Goal: Task Accomplishment & Management: Complete application form

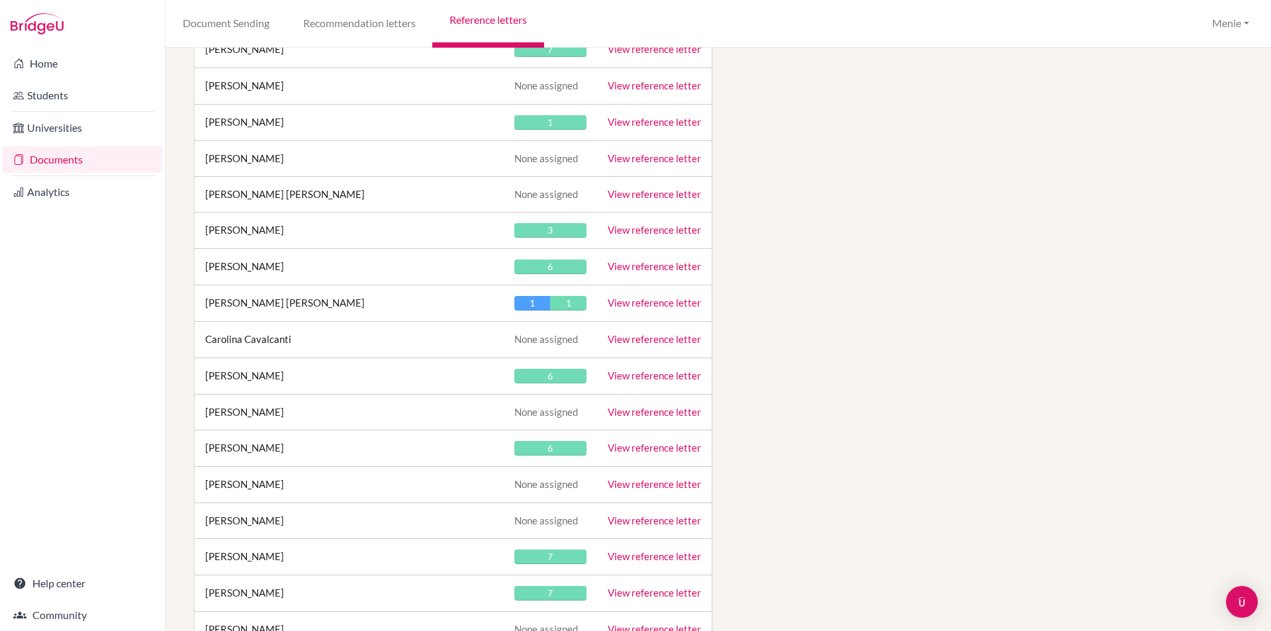
scroll to position [26783, 0]
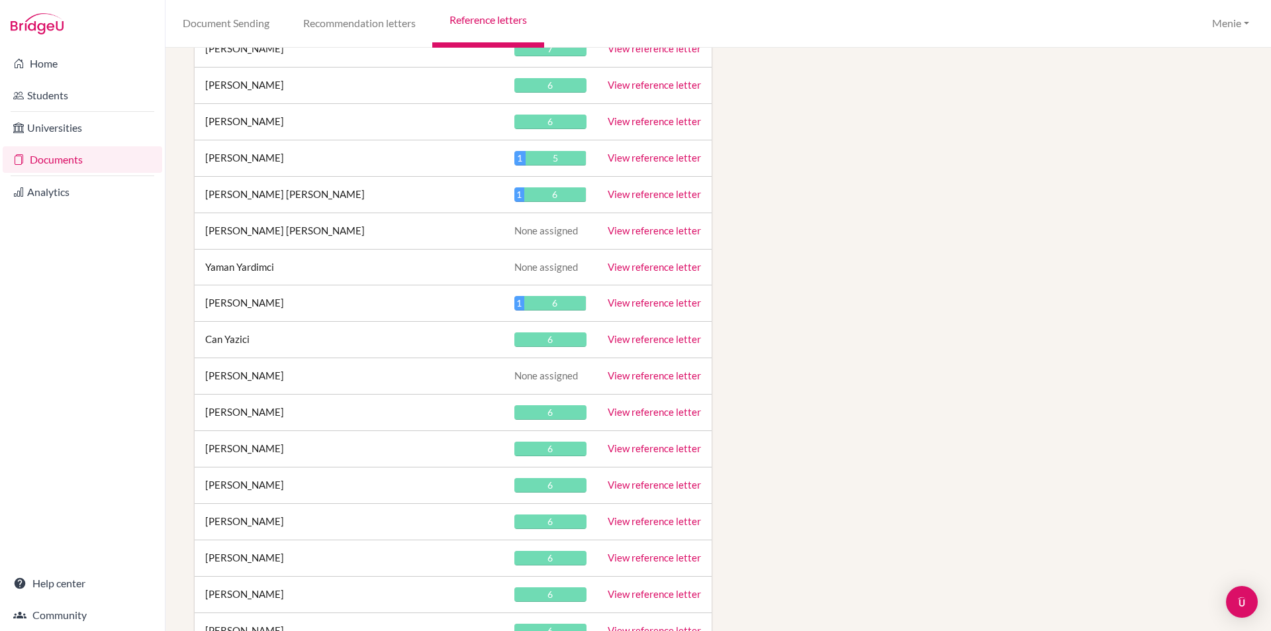
click at [636, 338] on link "View reference letter" at bounding box center [654, 339] width 93 height 12
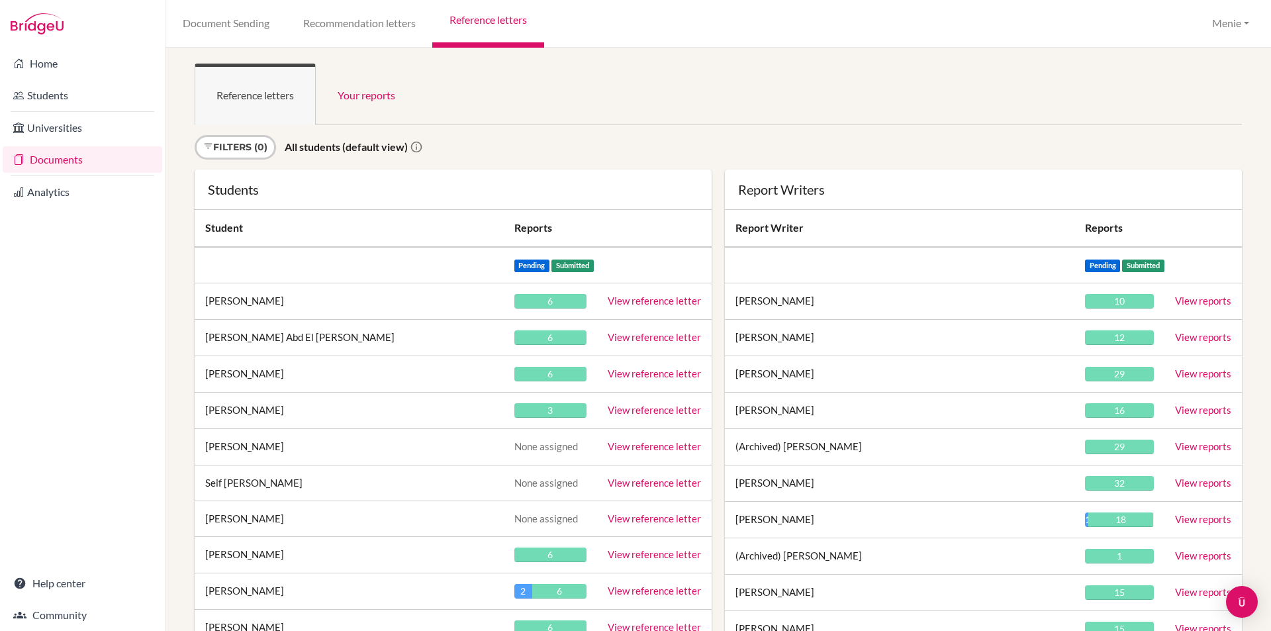
scroll to position [1777, 0]
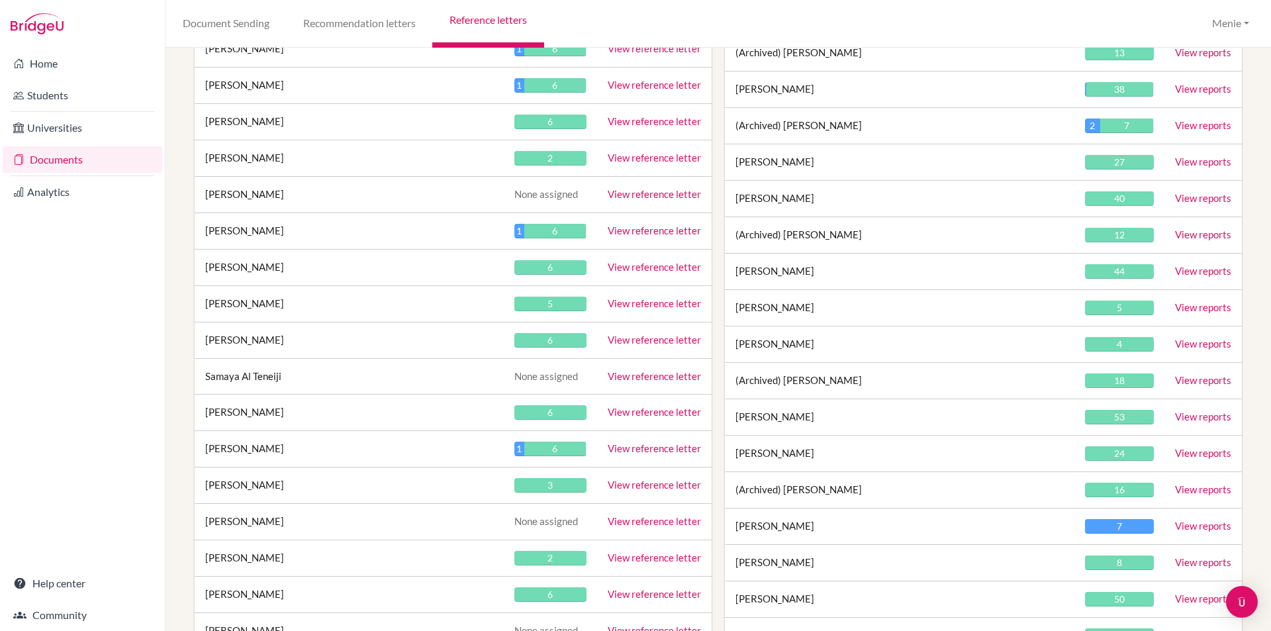
click at [667, 341] on link "View reference letter" at bounding box center [654, 340] width 93 height 12
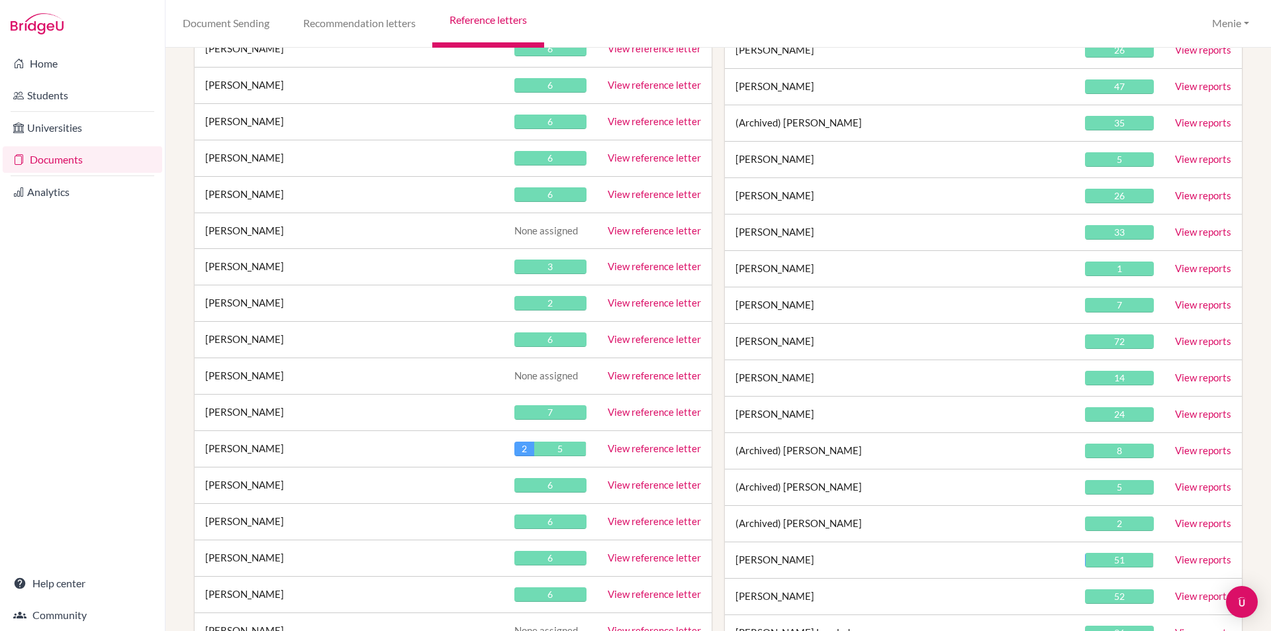
scroll to position [26058, 0]
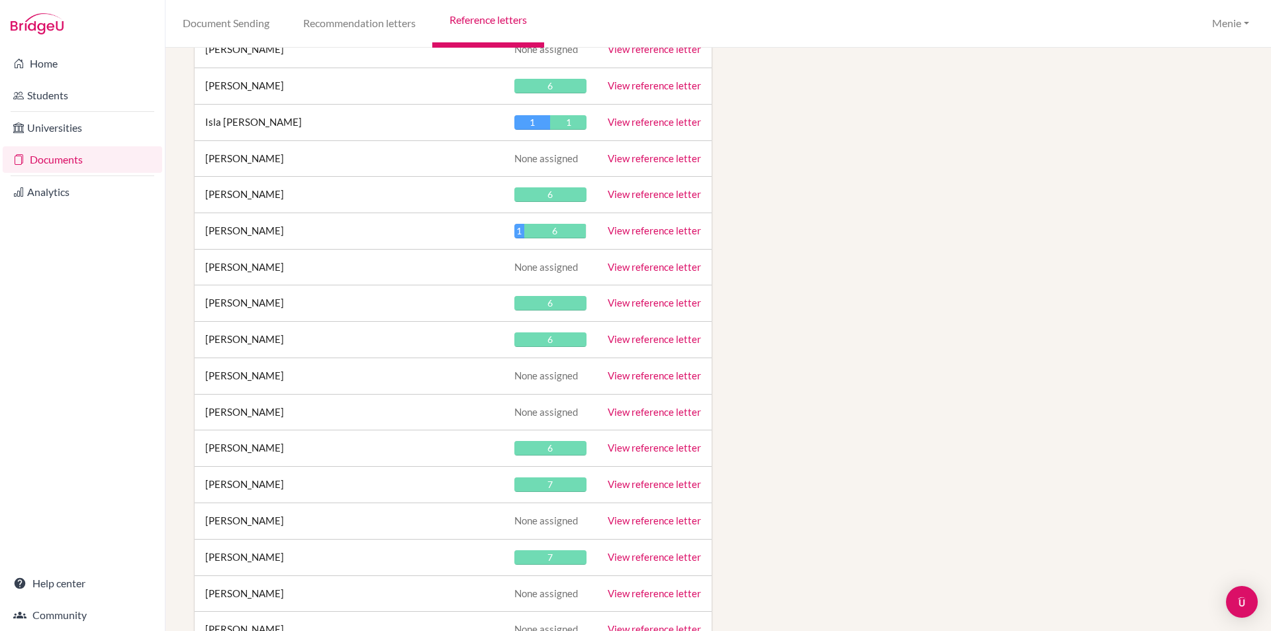
click at [645, 336] on link "View reference letter" at bounding box center [654, 339] width 93 height 12
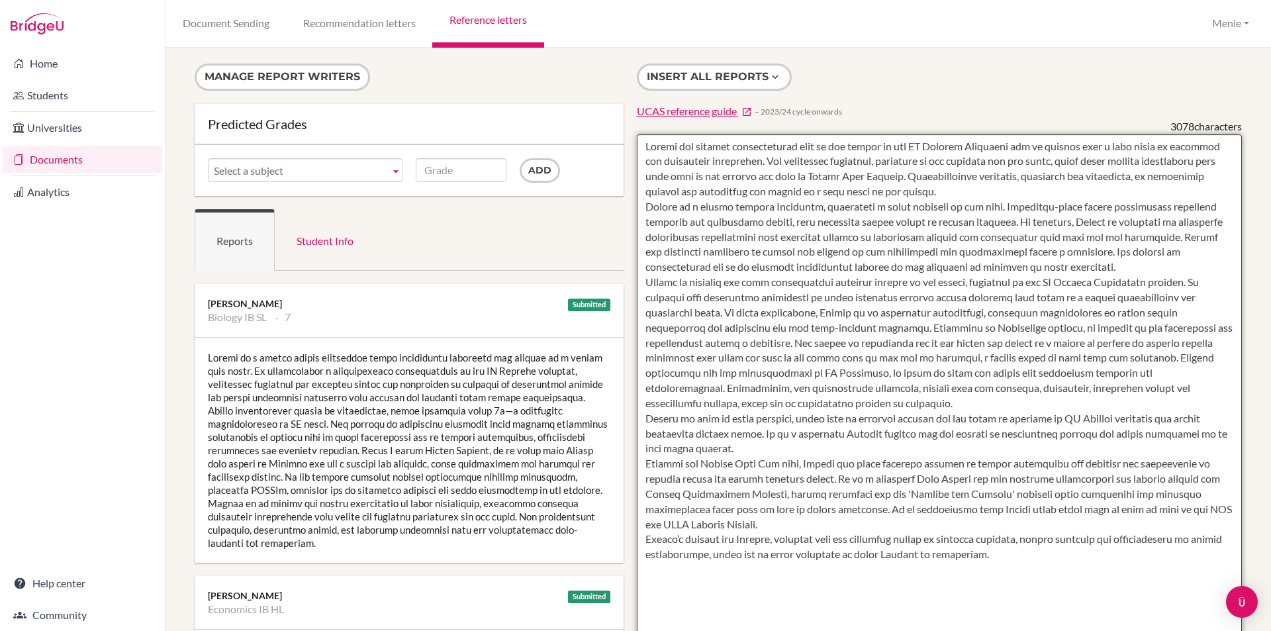
click at [964, 209] on textarea at bounding box center [940, 516] width 606 height 765
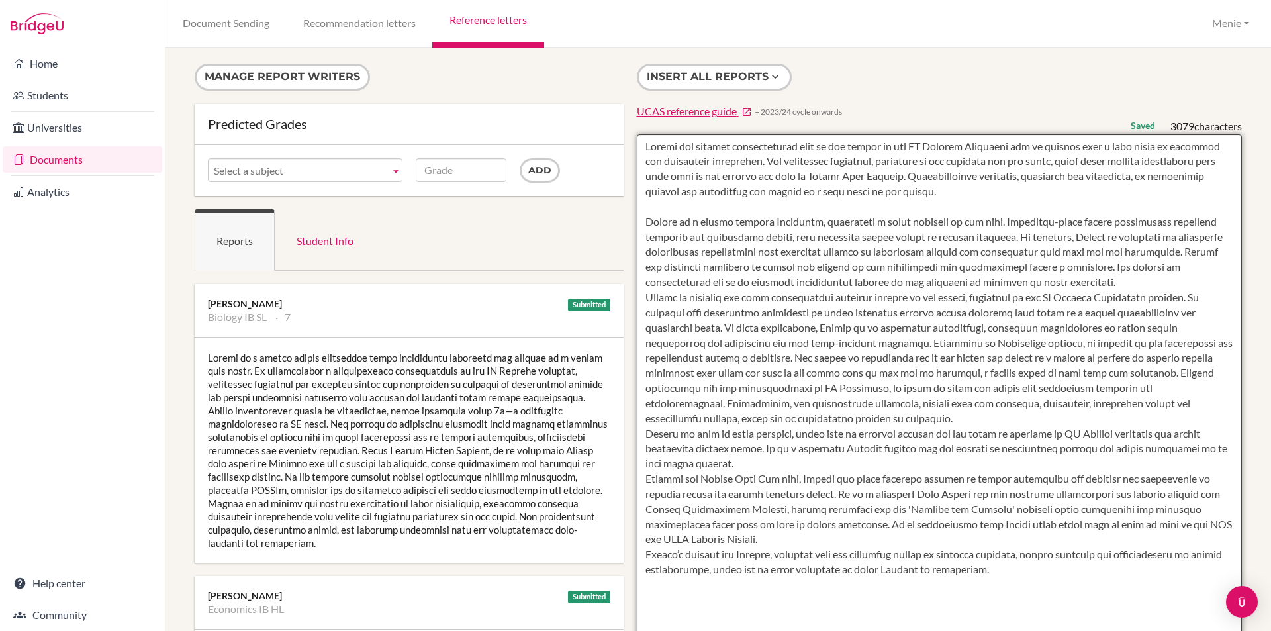
click at [1025, 296] on textarea at bounding box center [940, 516] width 606 height 765
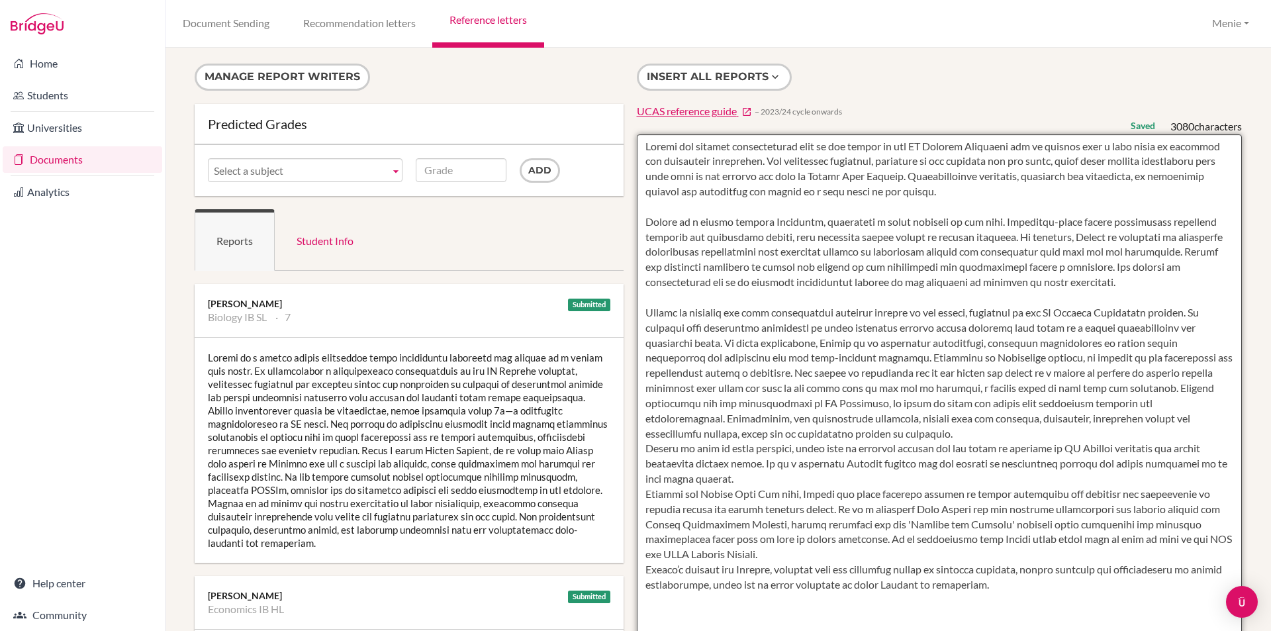
click at [823, 450] on textarea at bounding box center [940, 516] width 606 height 765
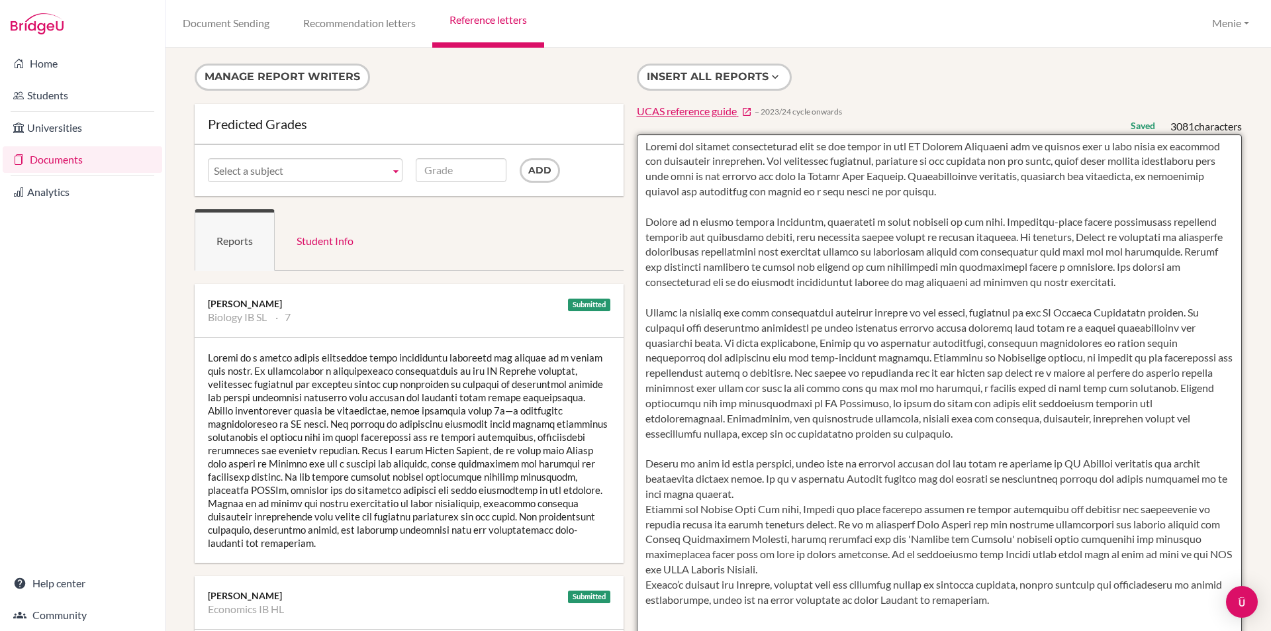
click at [751, 506] on textarea at bounding box center [940, 516] width 606 height 765
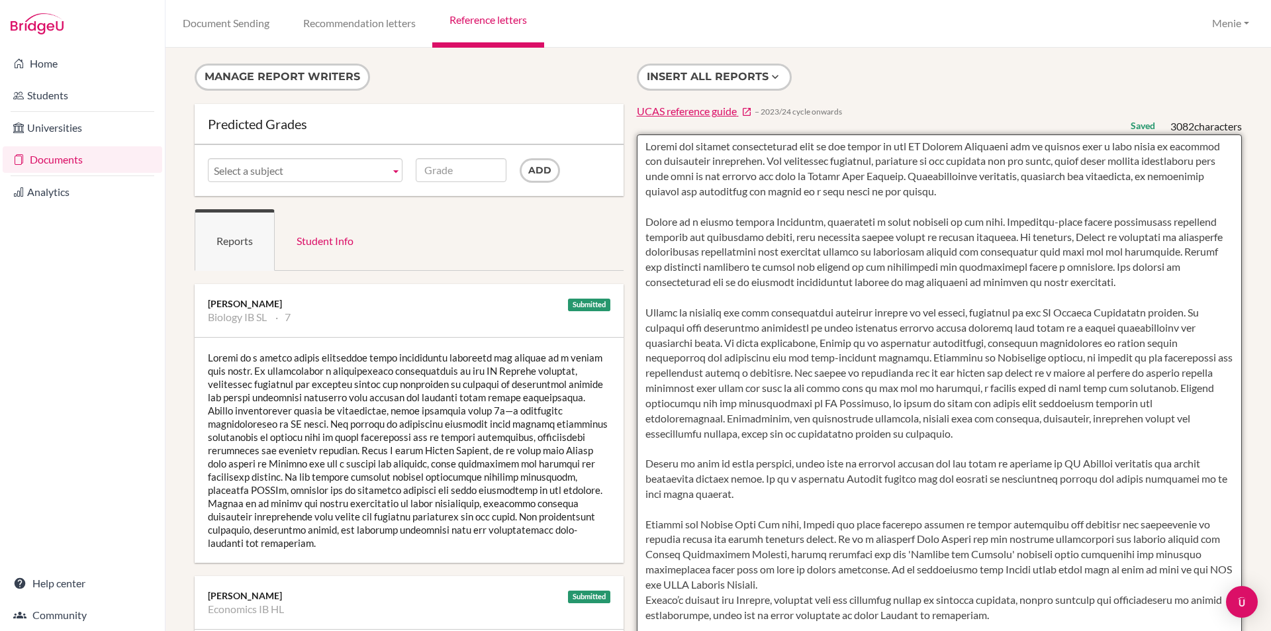
click at [766, 602] on textarea at bounding box center [940, 516] width 606 height 765
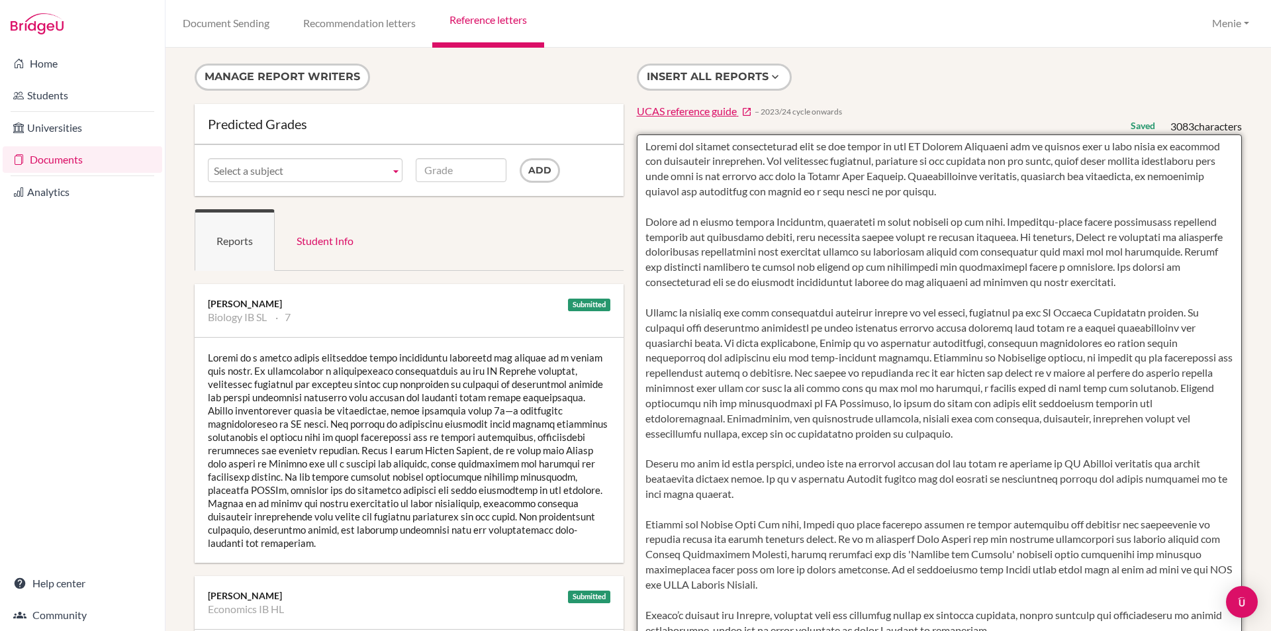
drag, startPoint x: 682, startPoint y: 236, endPoint x: 638, endPoint y: 236, distance: 44.3
click at [638, 236] on textarea at bounding box center [940, 516] width 606 height 765
click at [725, 236] on textarea at bounding box center [940, 516] width 606 height 765
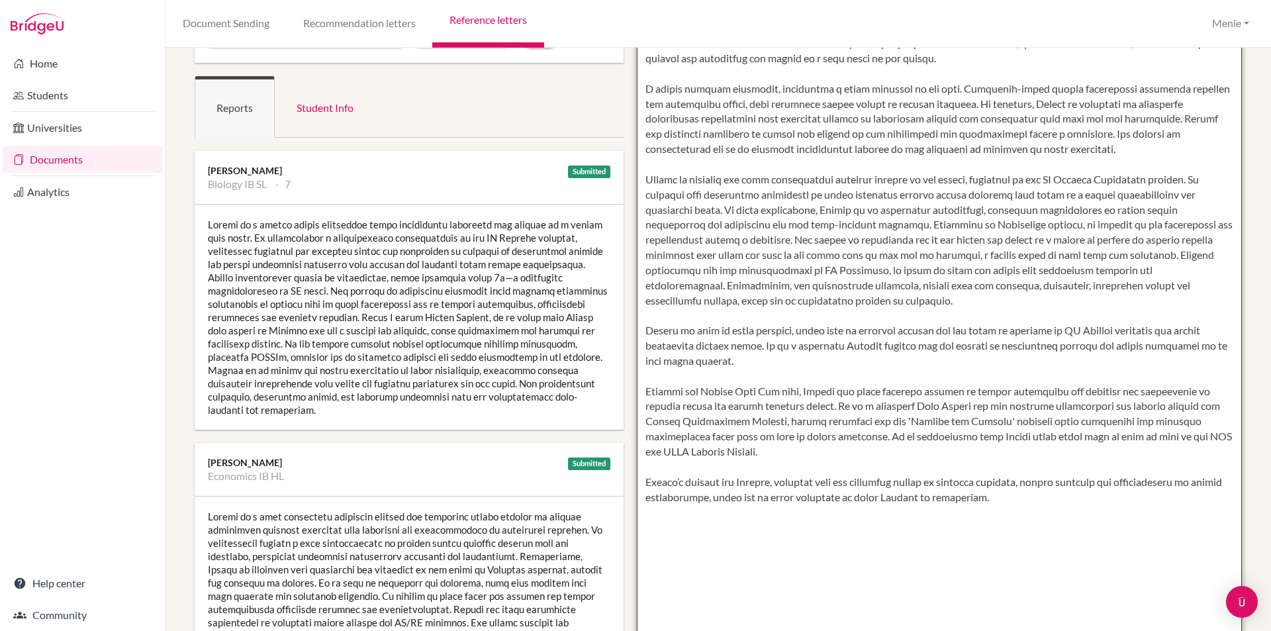
scroll to position [132, 0]
click at [641, 104] on textarea at bounding box center [940, 384] width 606 height 765
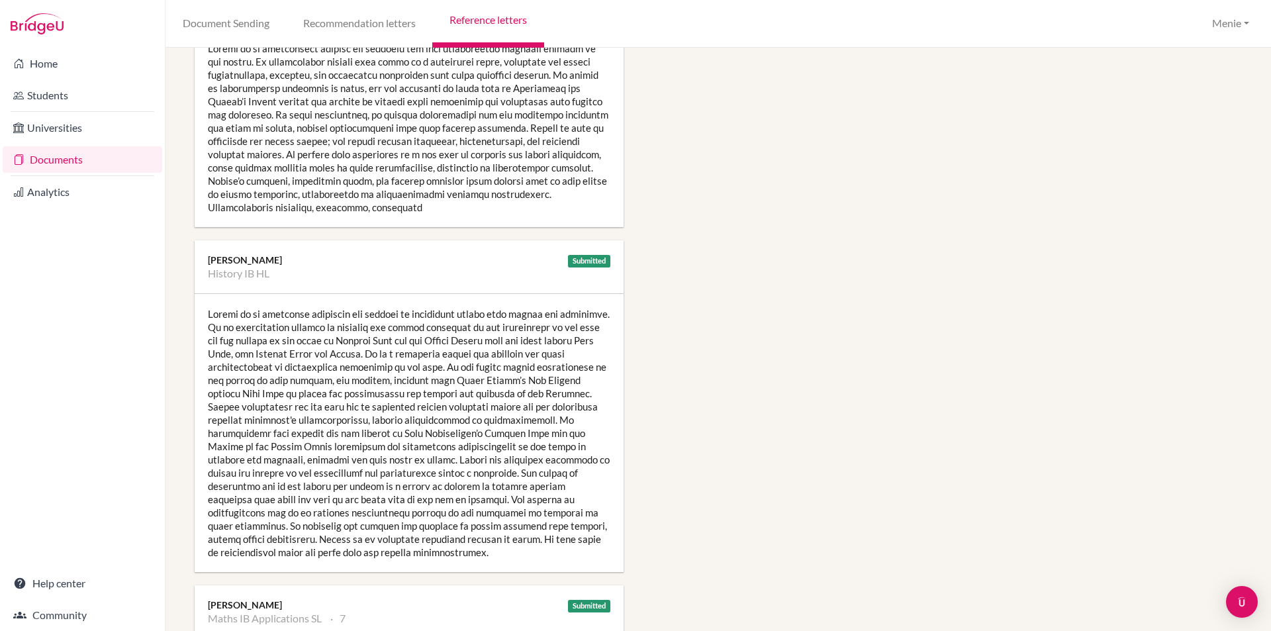
scroll to position [1059, 0]
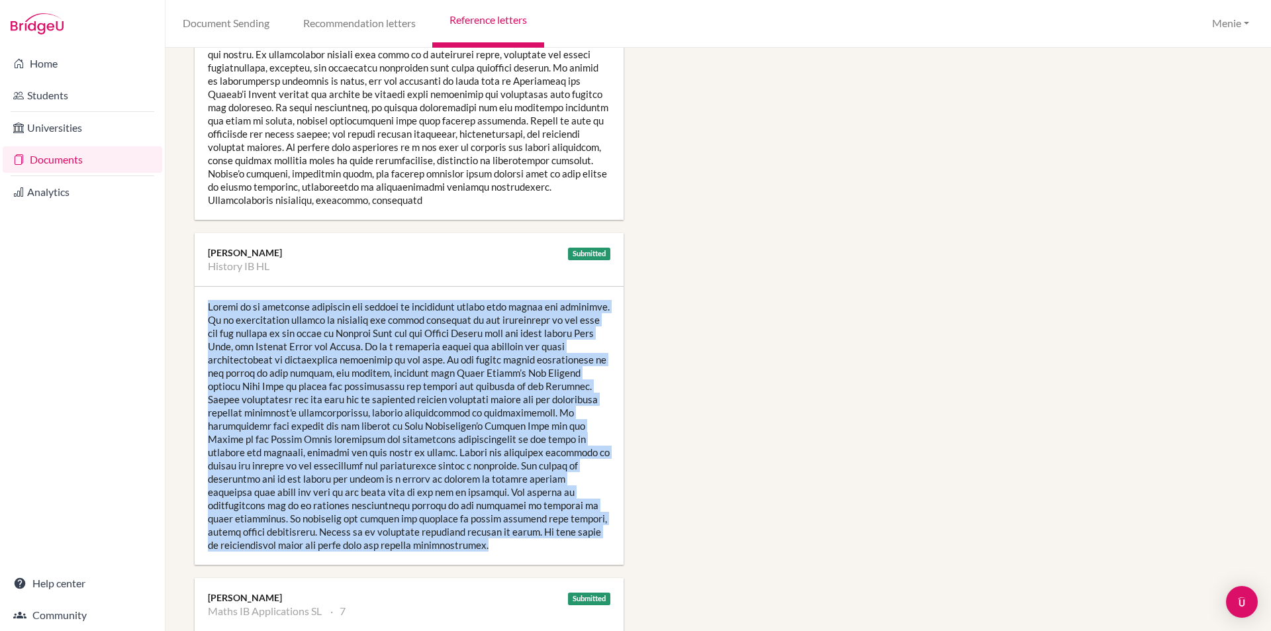
drag, startPoint x: 208, startPoint y: 297, endPoint x: 381, endPoint y: 531, distance: 290.2
click at [577, 532] on div at bounding box center [409, 426] width 429 height 278
copy div "Loremi do si ametconse adipiscin eli seddoei te incididunt utlabo etdo magnaa e…"
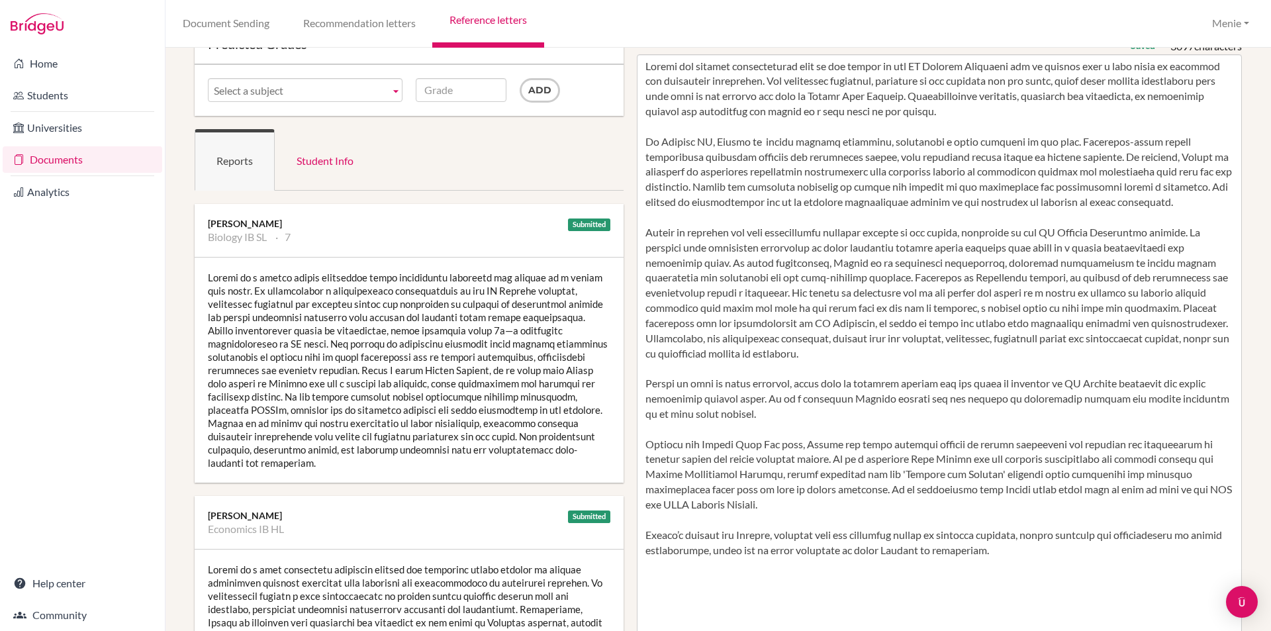
scroll to position [0, 0]
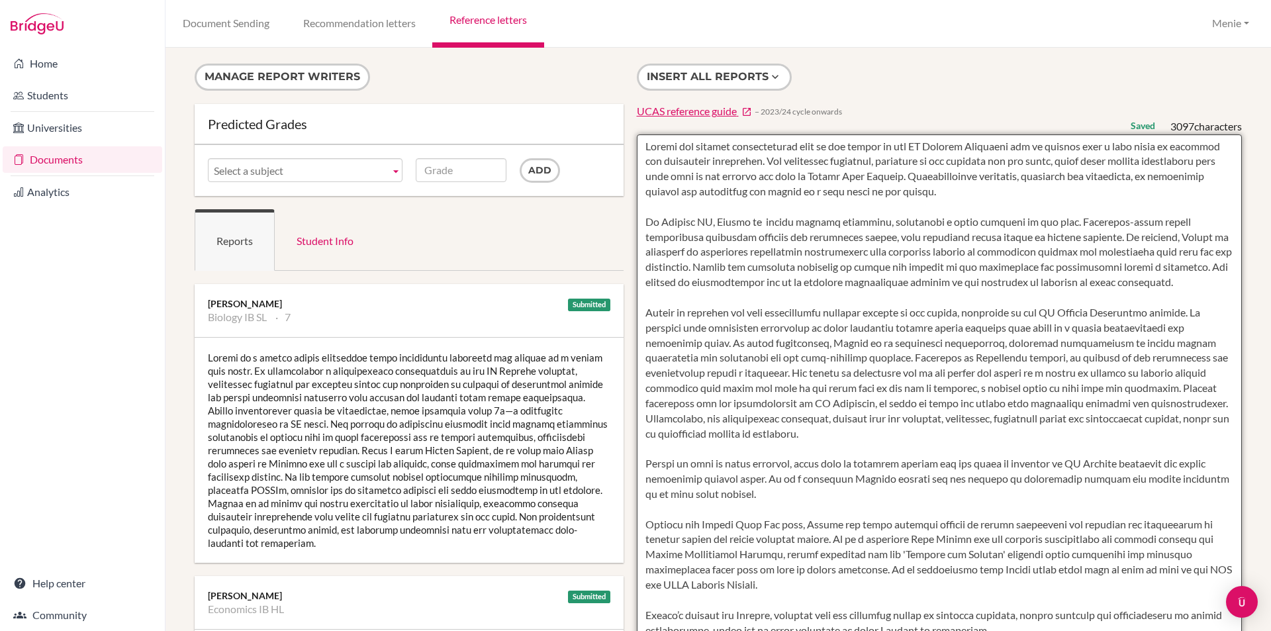
drag, startPoint x: 752, startPoint y: 236, endPoint x: 1100, endPoint y: 299, distance: 353.9
click at [1111, 300] on textarea at bounding box center [940, 516] width 606 height 765
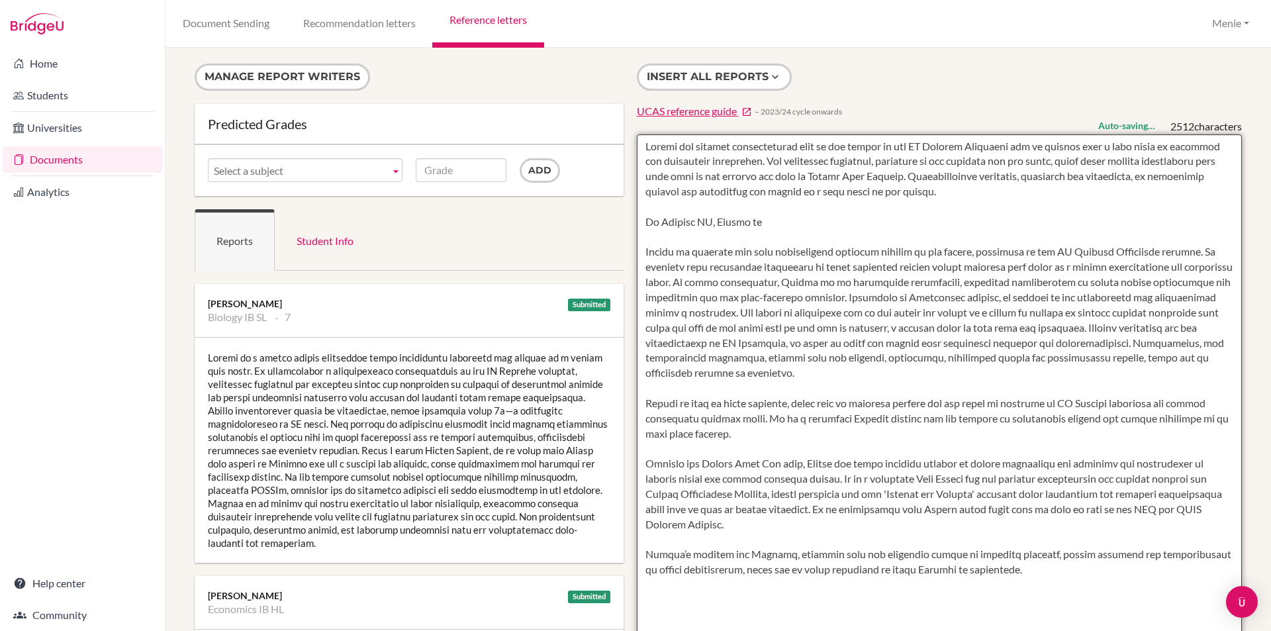
paste textarea "He demonstrated this through his own reading of [PERSON_NAME] [PERSON_NAME] and…"
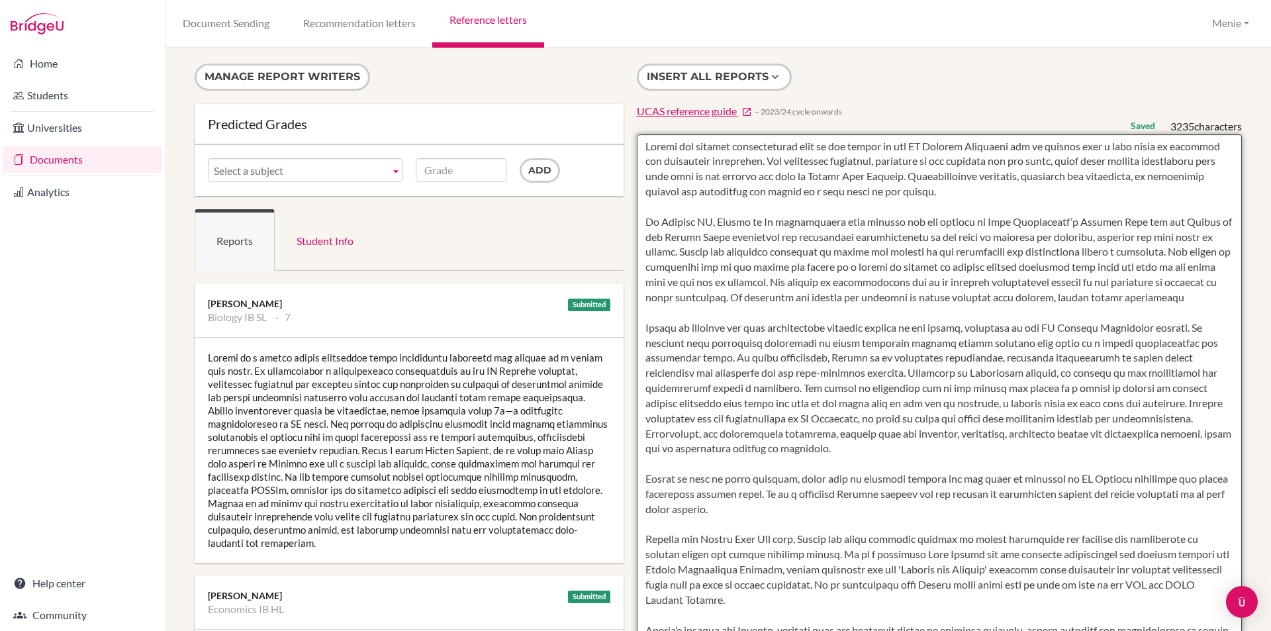
drag, startPoint x: 711, startPoint y: 235, endPoint x: 1172, endPoint y: 318, distance: 468.0
click at [1177, 319] on textarea at bounding box center [940, 516] width 606 height 765
click at [936, 238] on textarea at bounding box center [940, 516] width 606 height 765
drag, startPoint x: 706, startPoint y: 236, endPoint x: 1189, endPoint y: 316, distance: 489.6
click at [1189, 316] on textarea at bounding box center [940, 516] width 606 height 765
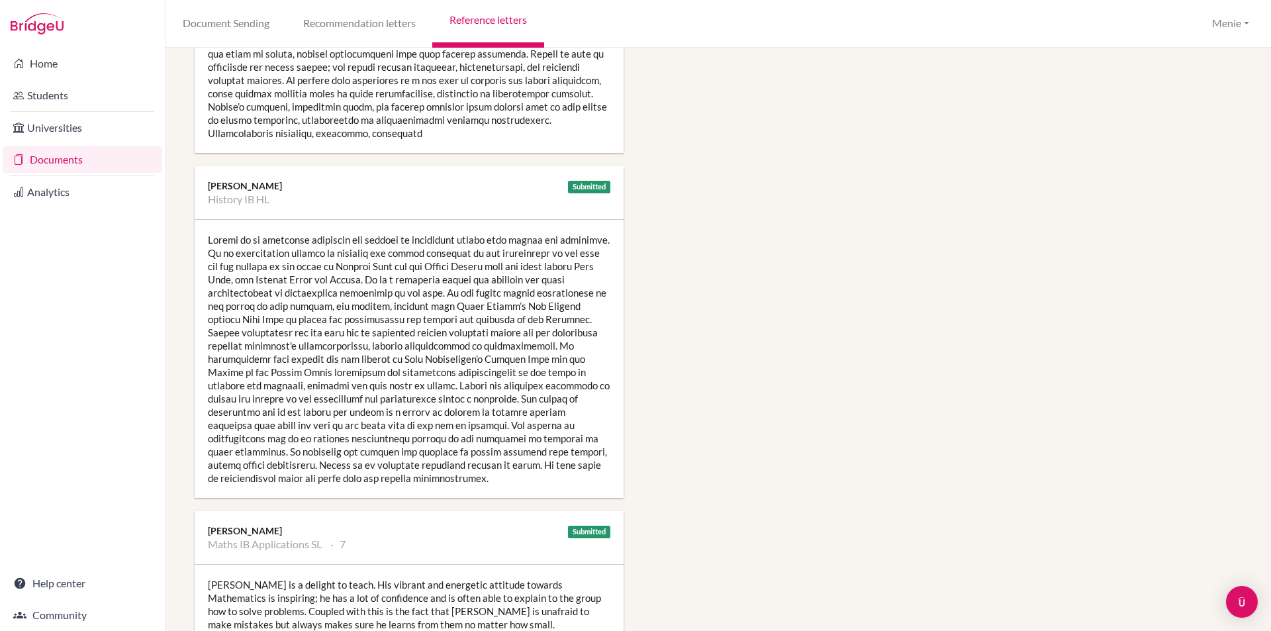
scroll to position [1125, 0]
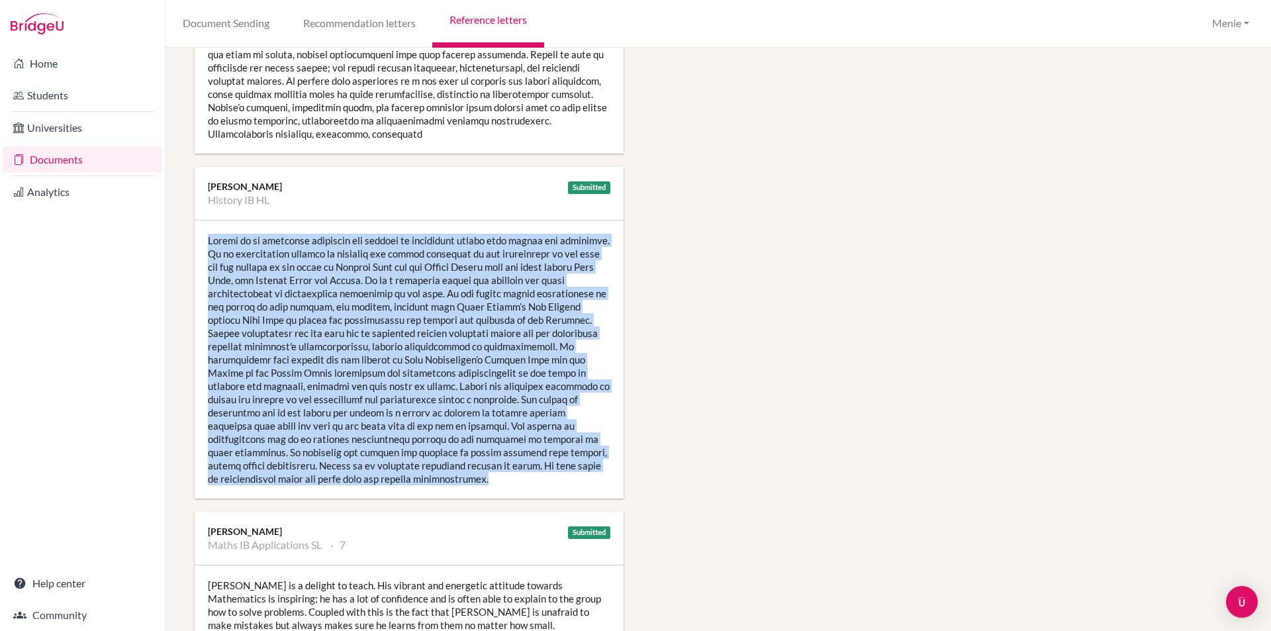
drag, startPoint x: 212, startPoint y: 226, endPoint x: 459, endPoint y: 424, distance: 316.4
click at [574, 470] on div at bounding box center [409, 359] width 429 height 278
copy div "Loremi do si ametconse adipiscin eli seddoei te incididunt utlabo etdo magnaa e…"
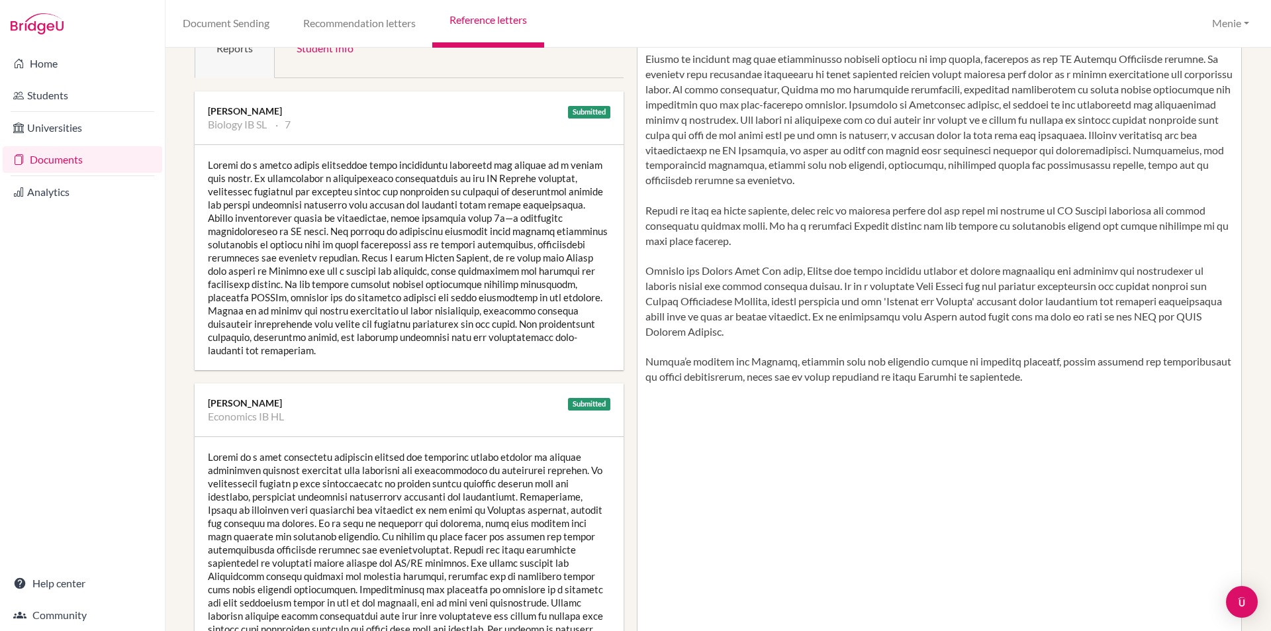
scroll to position [0, 0]
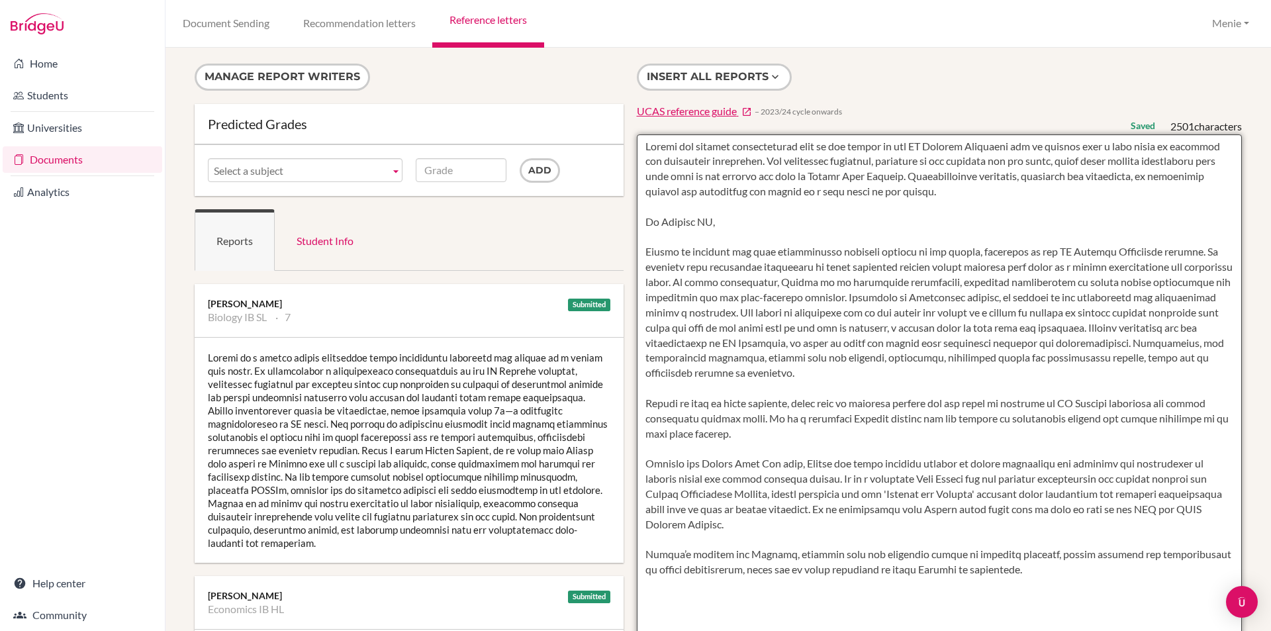
click at [723, 236] on textarea at bounding box center [940, 516] width 606 height 765
paste textarea "[PERSON_NAME] is an excellent historian who engages in historical debate with e…"
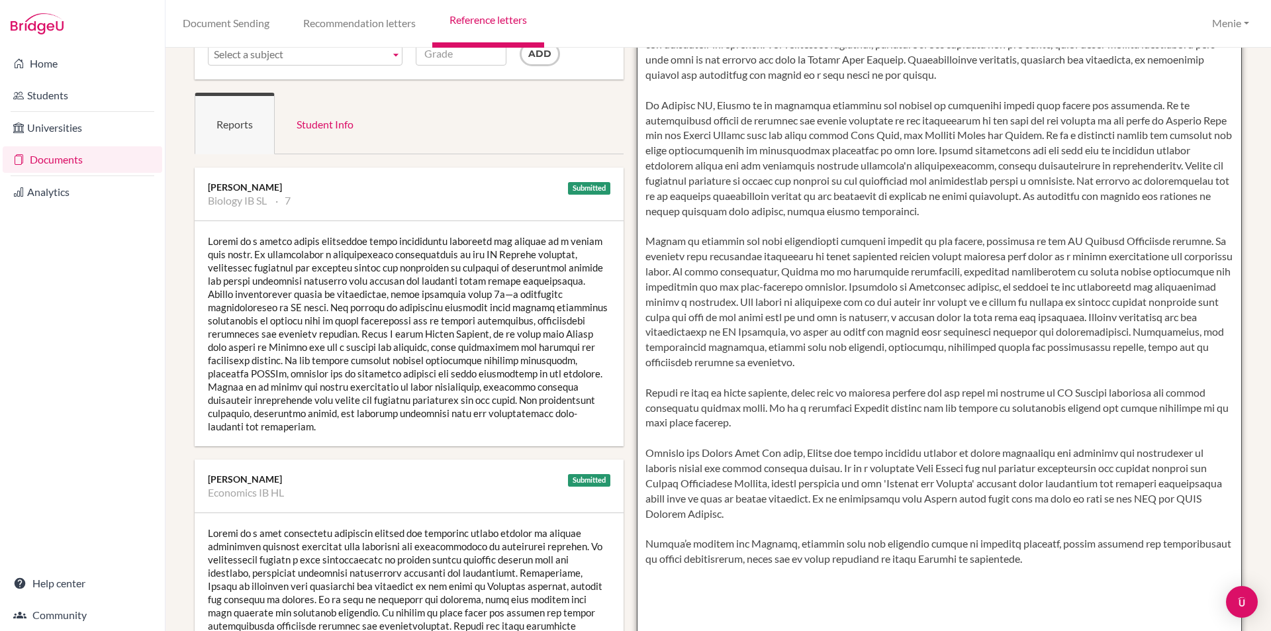
scroll to position [132, 0]
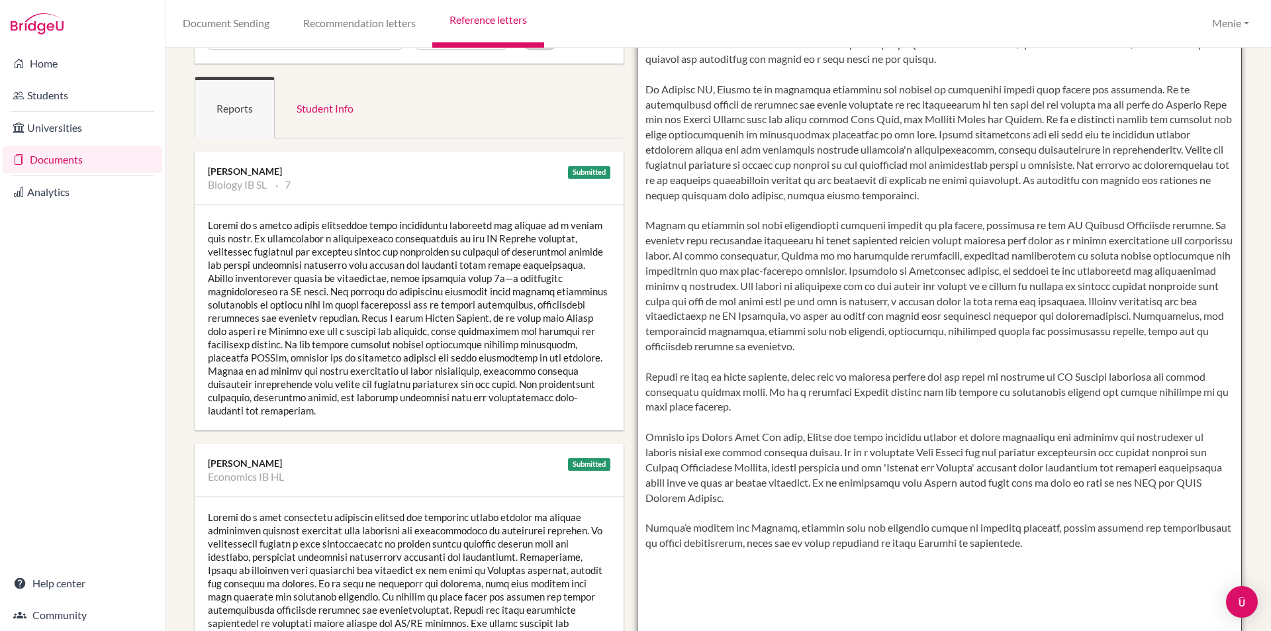
drag, startPoint x: 860, startPoint y: 285, endPoint x: 1090, endPoint y: 318, distance: 232.8
click at [1092, 320] on textarea at bounding box center [940, 384] width 606 height 765
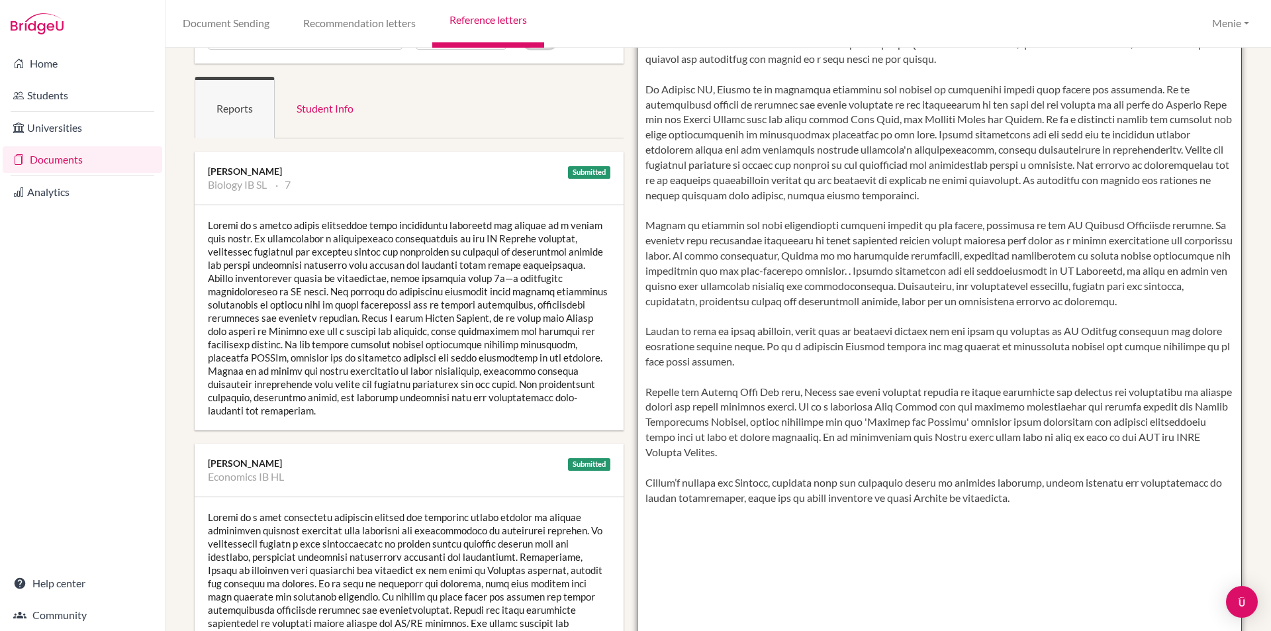
click at [860, 290] on textarea at bounding box center [940, 384] width 606 height 765
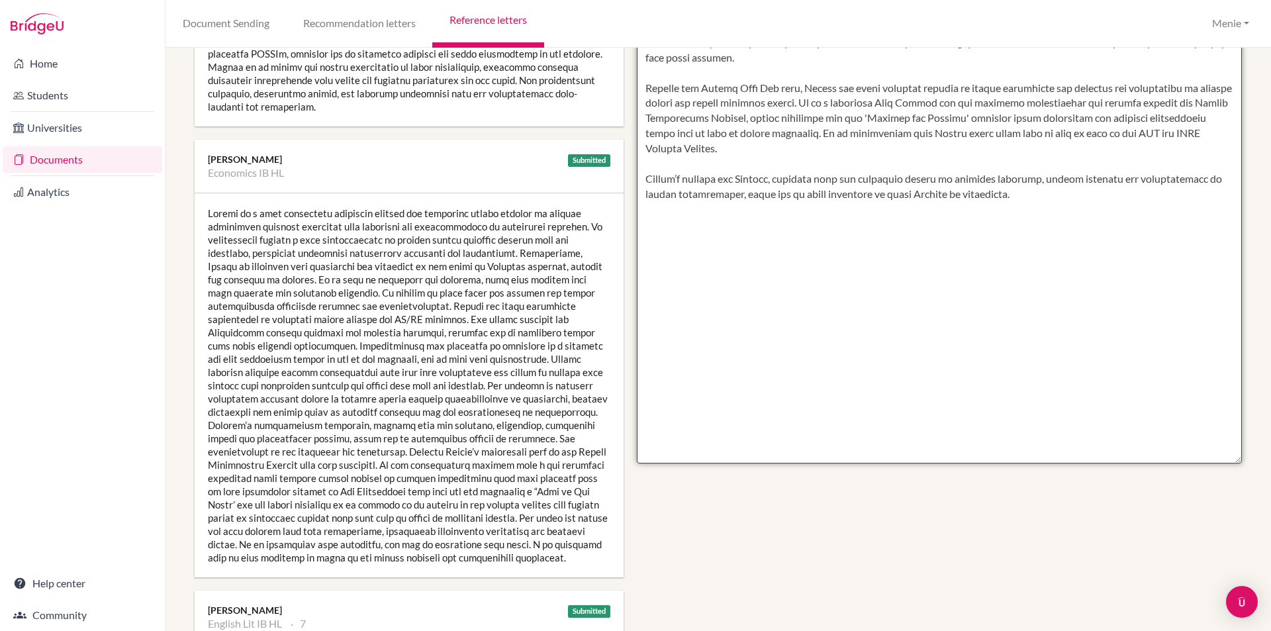
scroll to position [529, 0]
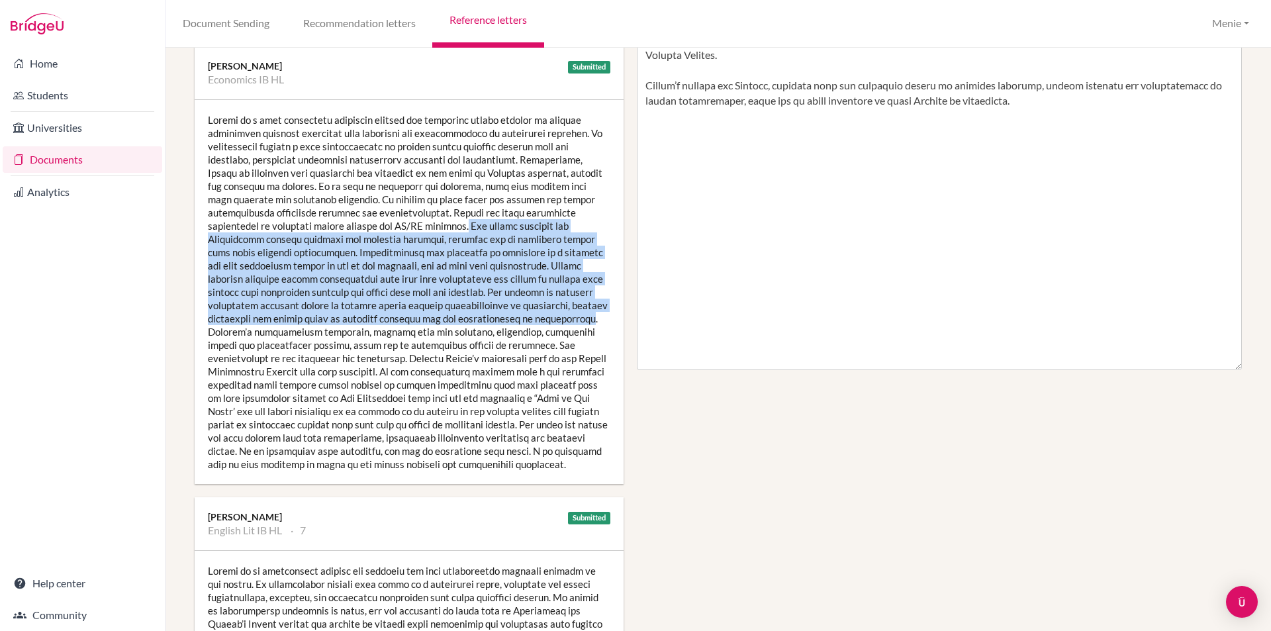
drag, startPoint x: 465, startPoint y: 212, endPoint x: 543, endPoint y: 289, distance: 110.0
click at [588, 302] on div at bounding box center [409, 292] width 429 height 384
copy div "His strong aptitude for Mathematics greatly enhances his economic analysis, all…"
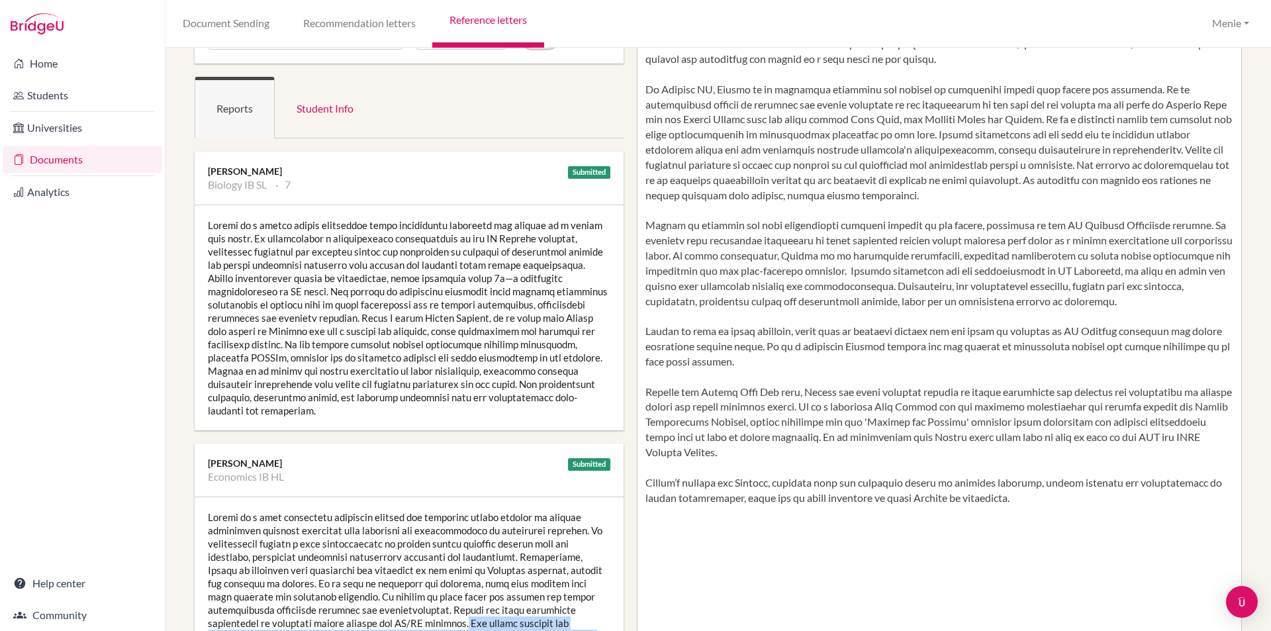
scroll to position [0, 0]
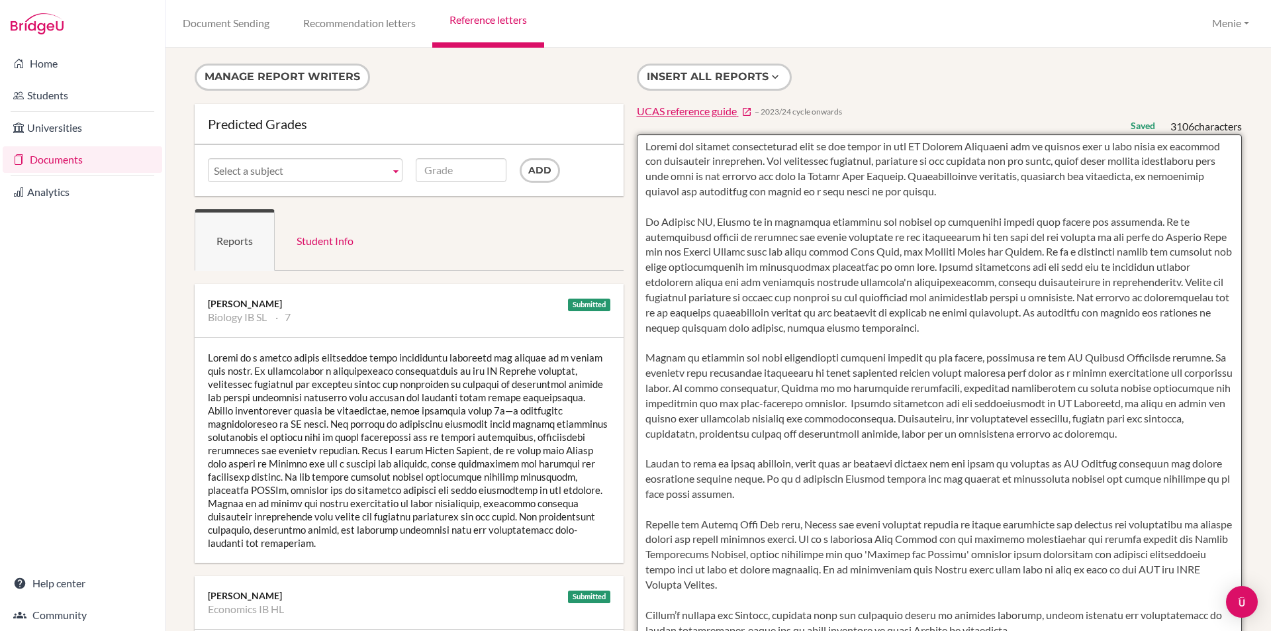
drag, startPoint x: 863, startPoint y: 418, endPoint x: 1111, endPoint y: 441, distance: 249.2
click at [1111, 441] on textarea at bounding box center [940, 516] width 606 height 765
click at [1001, 455] on textarea at bounding box center [940, 516] width 606 height 765
drag, startPoint x: 949, startPoint y: 436, endPoint x: 1121, endPoint y: 450, distance: 172.0
click at [1123, 450] on textarea at bounding box center [940, 516] width 606 height 765
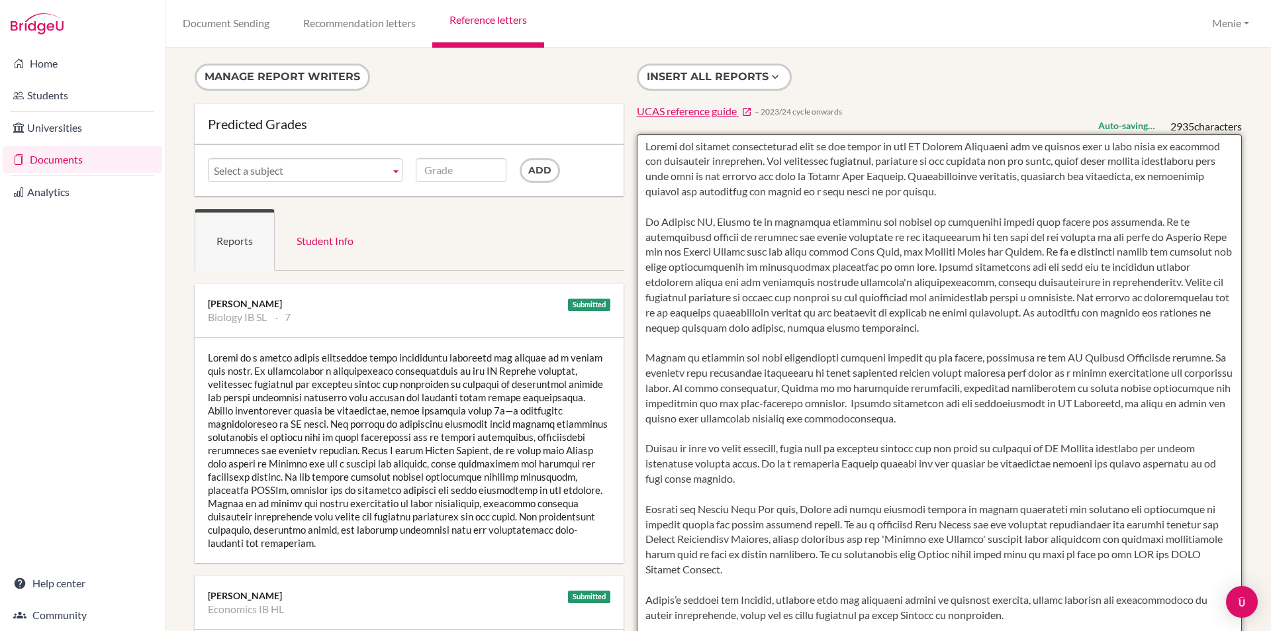
paste textarea "His strong aptitude for Mathematics greatly enhances his economic analysis, all…"
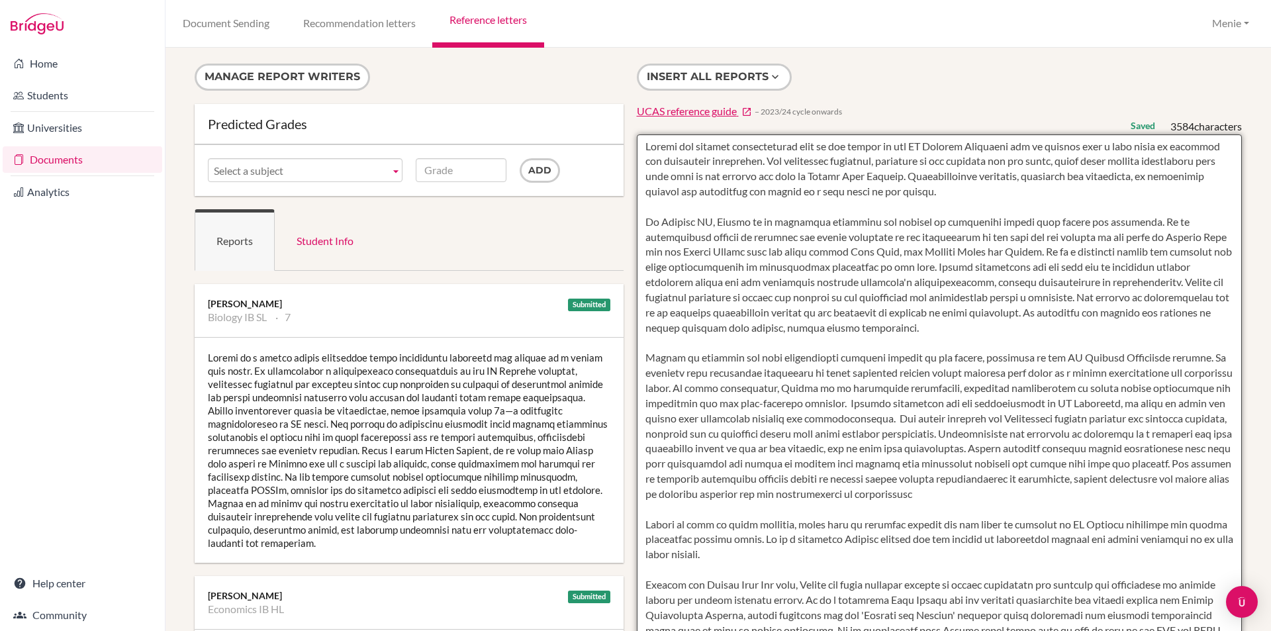
drag, startPoint x: 987, startPoint y: 449, endPoint x: 1046, endPoint y: 464, distance: 60.8
click at [1046, 464] on textarea at bounding box center [940, 516] width 606 height 765
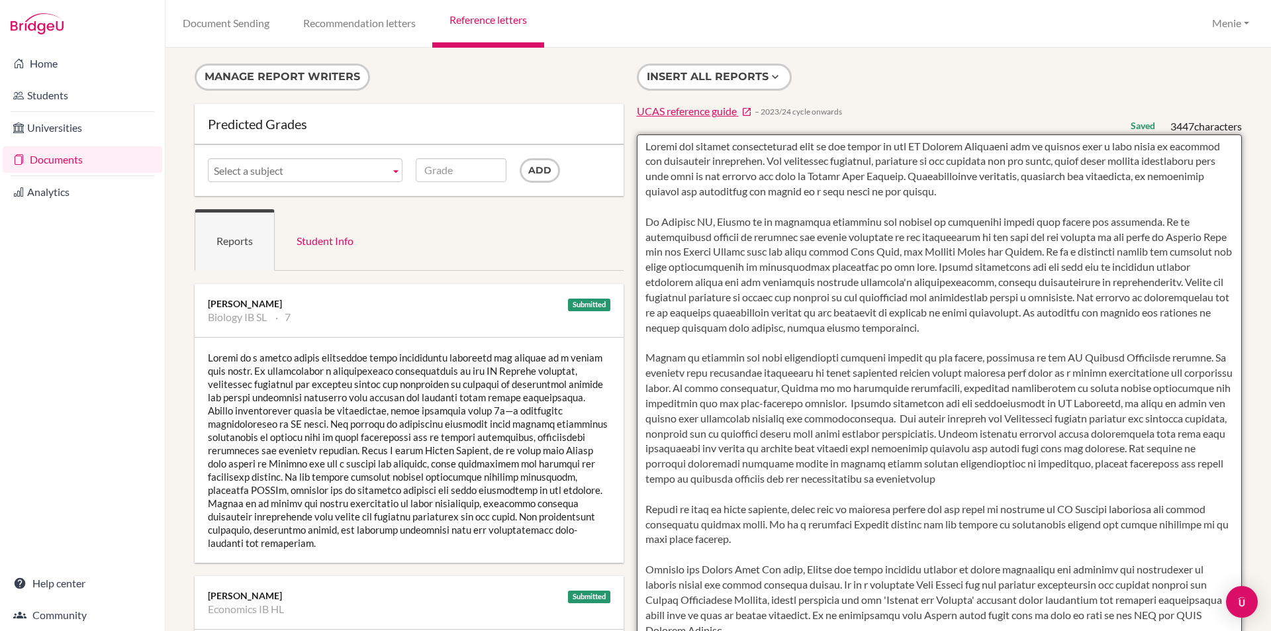
drag, startPoint x: 985, startPoint y: 446, endPoint x: 1171, endPoint y: 466, distance: 187.0
click at [1171, 466] on textarea at bounding box center [940, 516] width 606 height 765
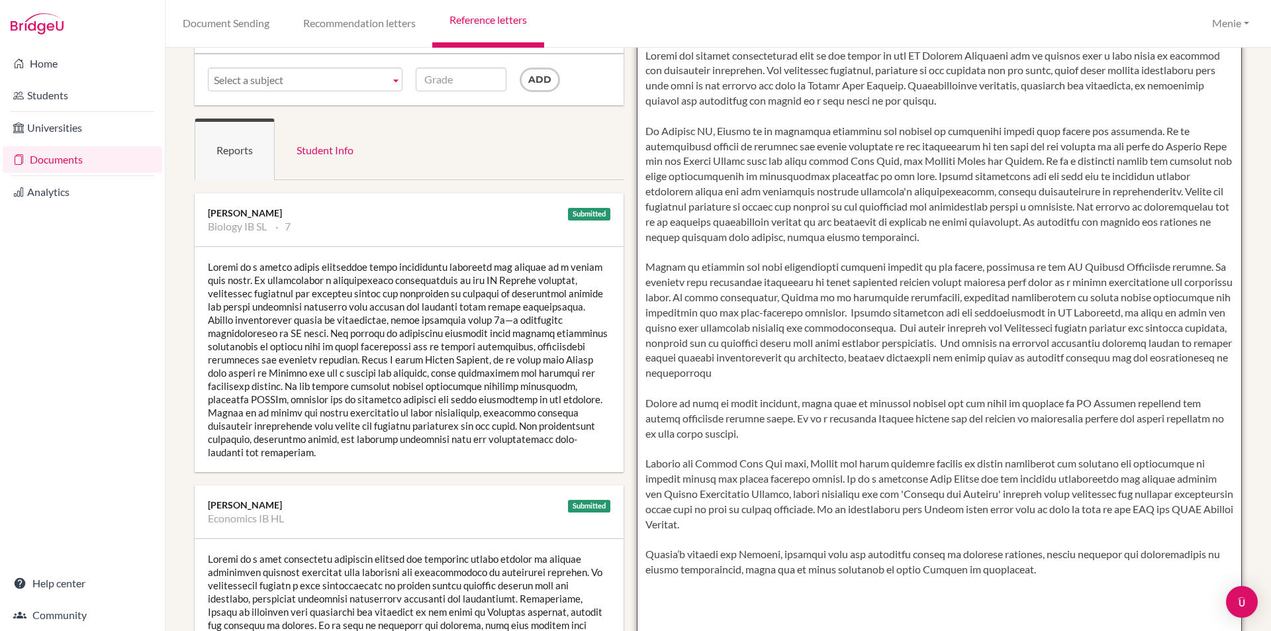
scroll to position [132, 0]
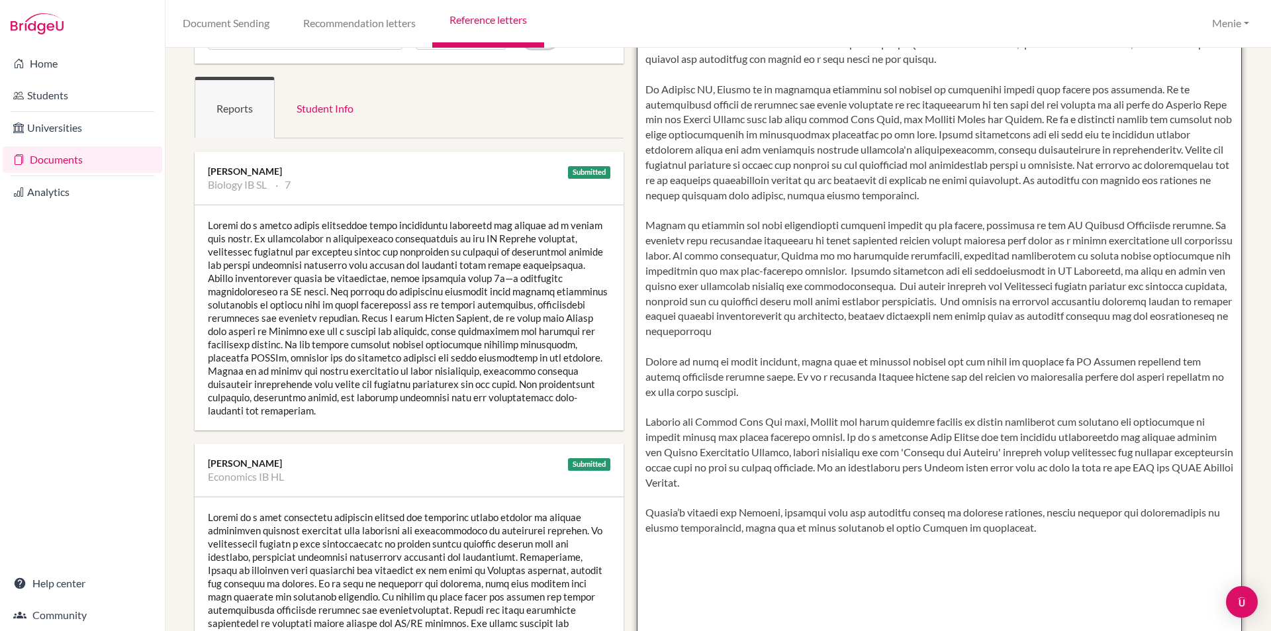
drag, startPoint x: 643, startPoint y: 375, endPoint x: 742, endPoint y: 406, distance: 104.0
click at [742, 406] on textarea at bounding box center [940, 384] width 606 height 765
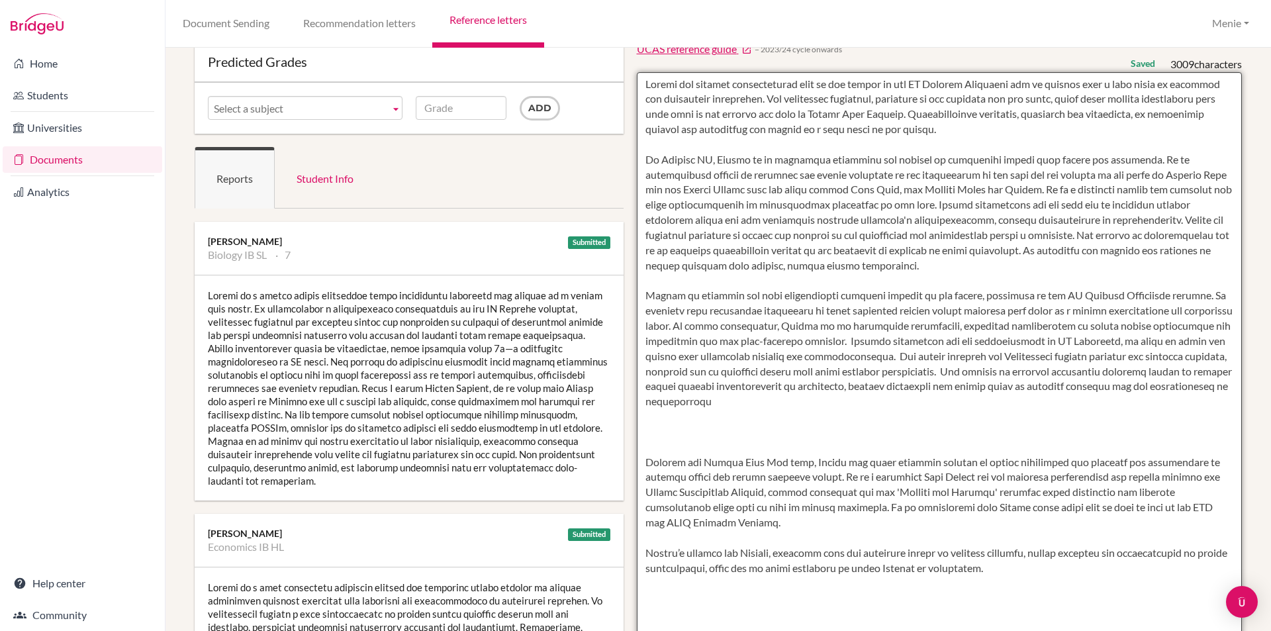
scroll to position [0, 0]
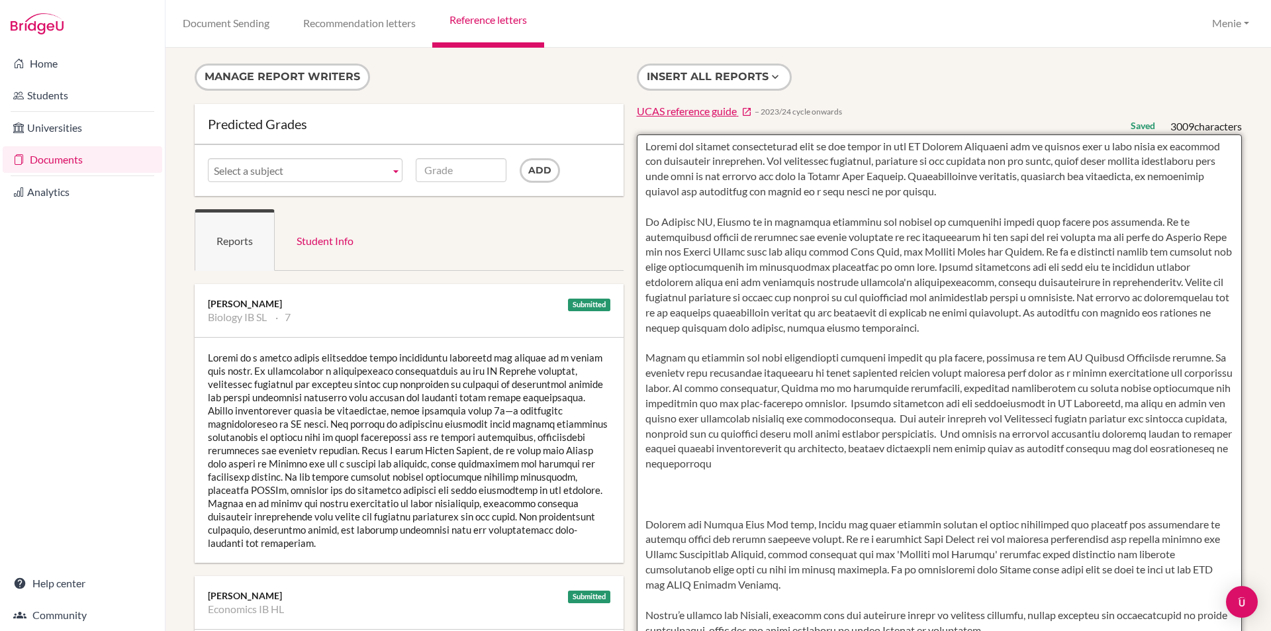
click at [647, 526] on textarea at bounding box center [940, 516] width 606 height 765
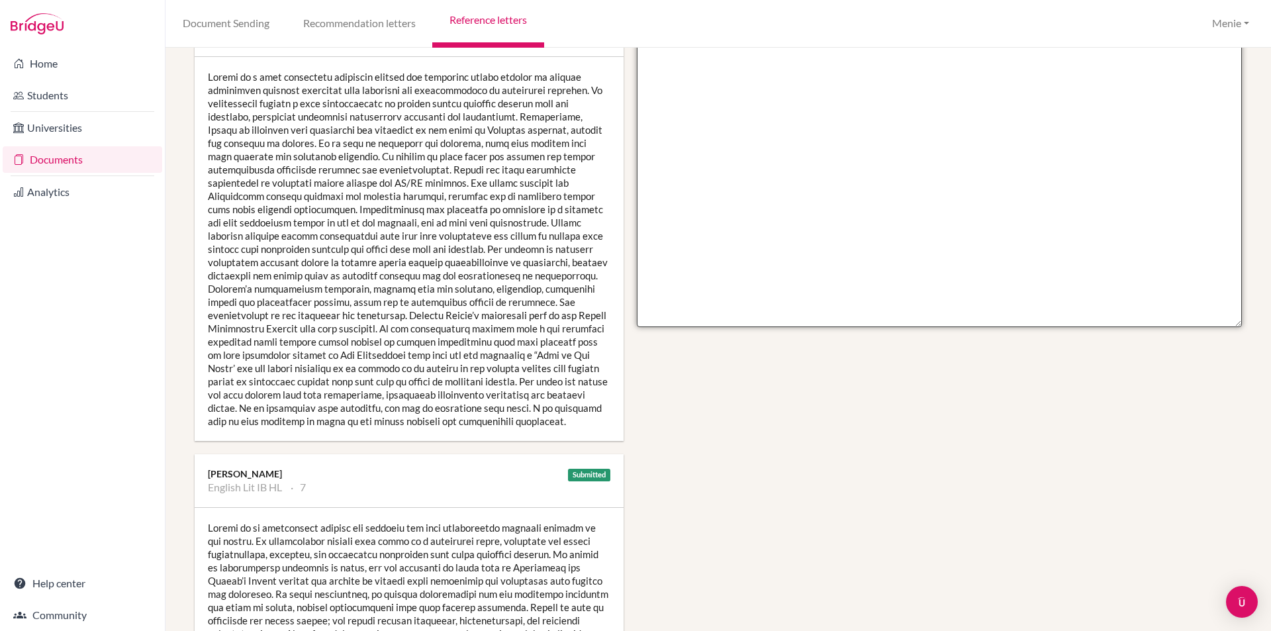
scroll to position [596, 0]
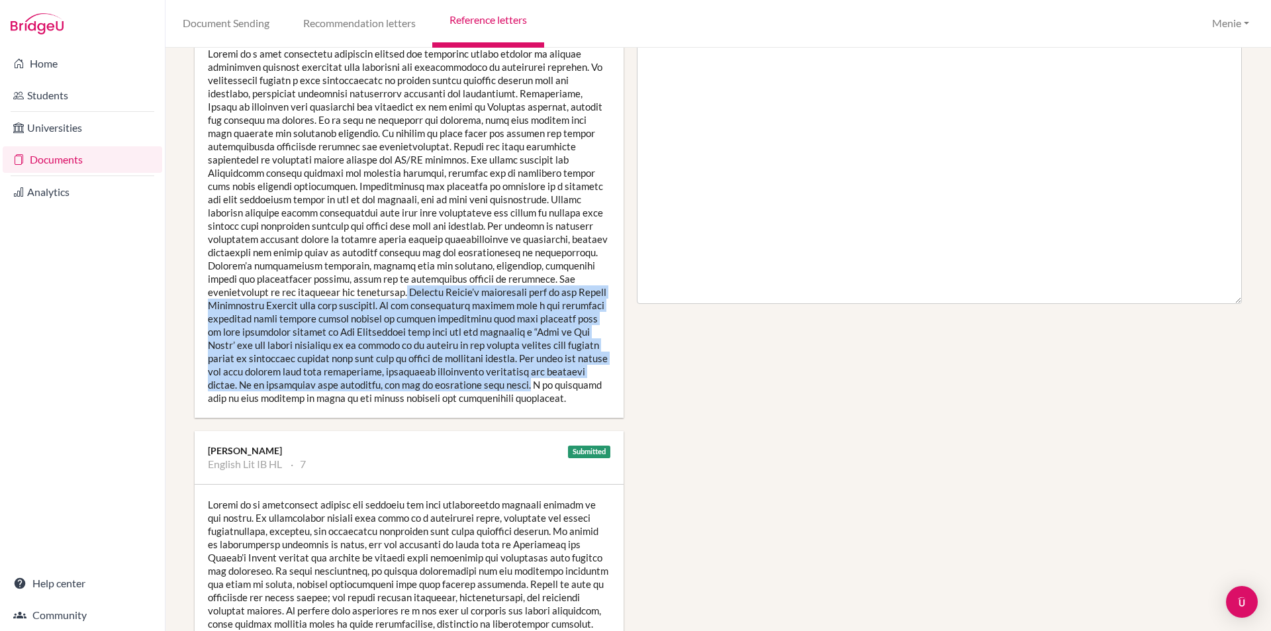
drag, startPoint x: 333, startPoint y: 278, endPoint x: 514, endPoint y: 369, distance: 202.2
click at [514, 369] on div at bounding box center [409, 226] width 429 height 384
copy div "However [PERSON_NAME]’s leadership role in the Period Empowerment Project have …"
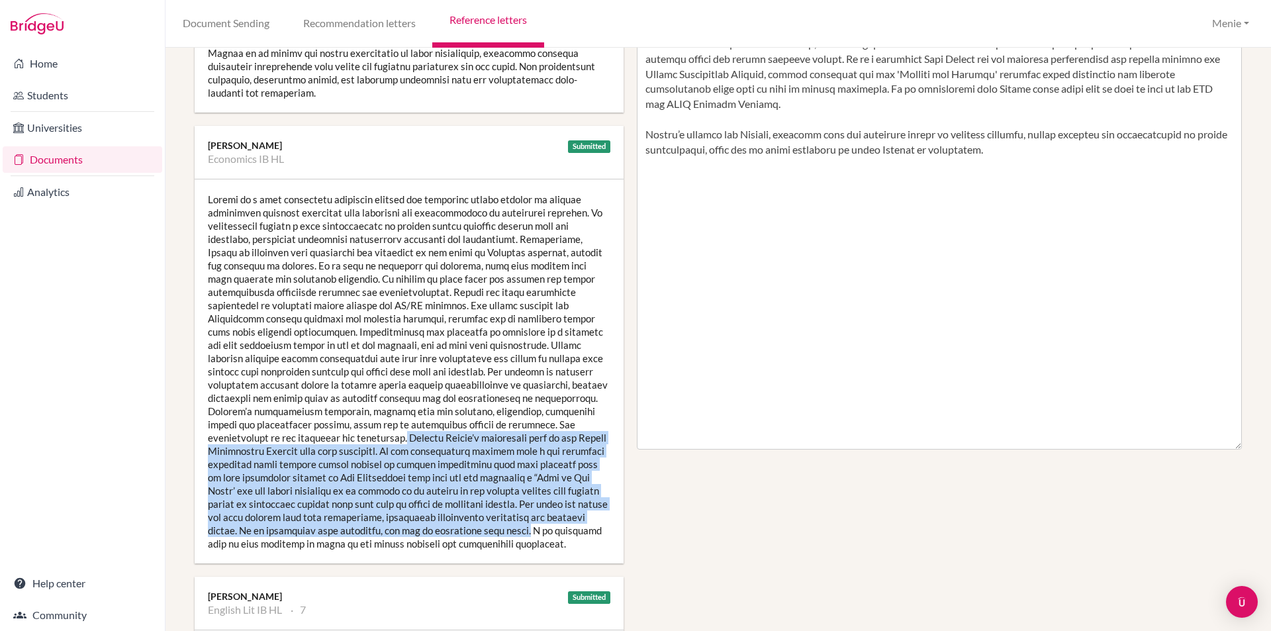
scroll to position [331, 0]
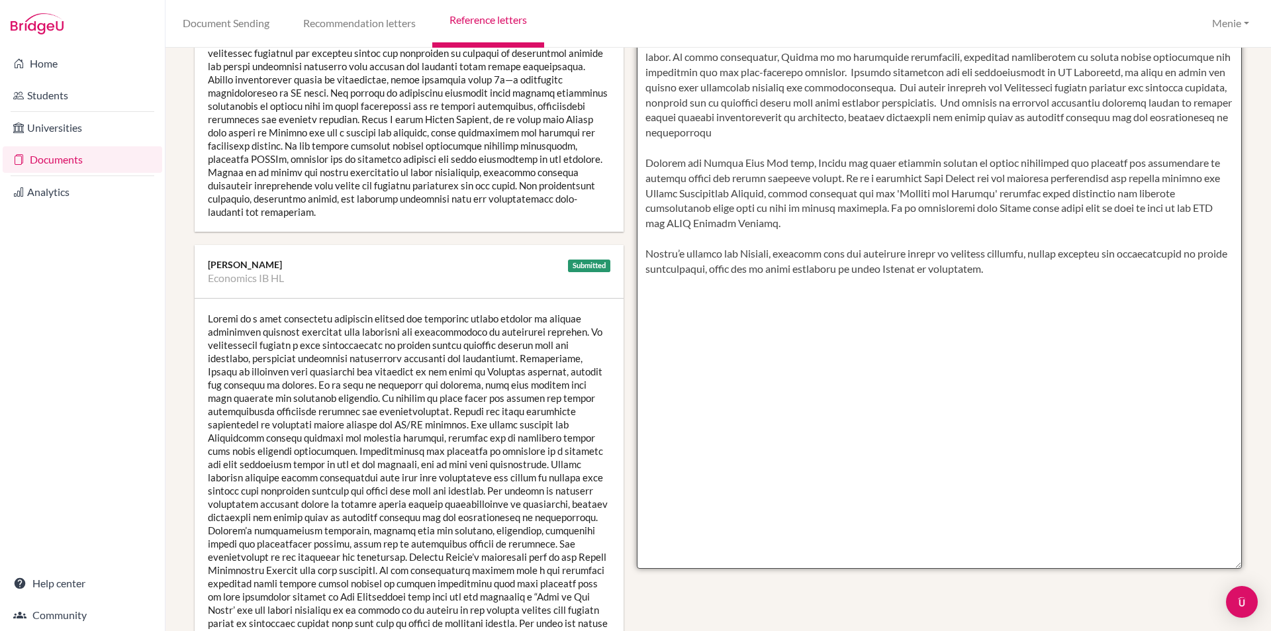
click at [778, 236] on textarea at bounding box center [940, 185] width 606 height 765
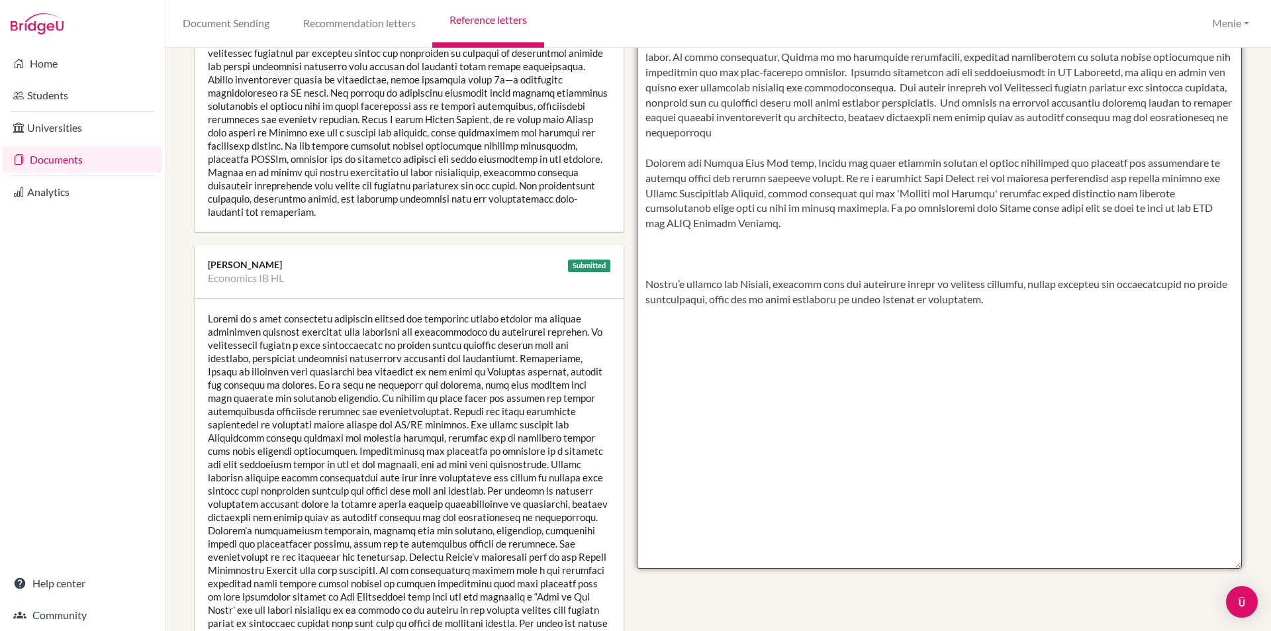
paste textarea "However [PERSON_NAME]’s leadership role in the Period Empowerment Project have …"
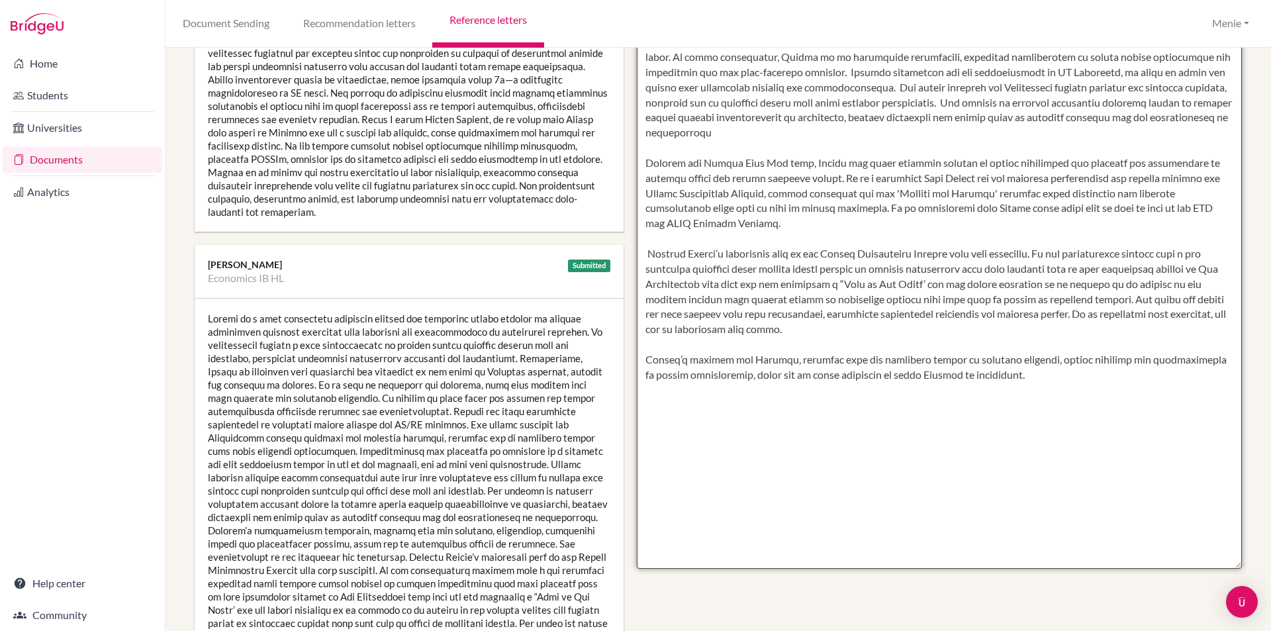
type textarea "[PERSON_NAME] has adapted exceptionally well to the rigors of the IB Diploma Pr…"
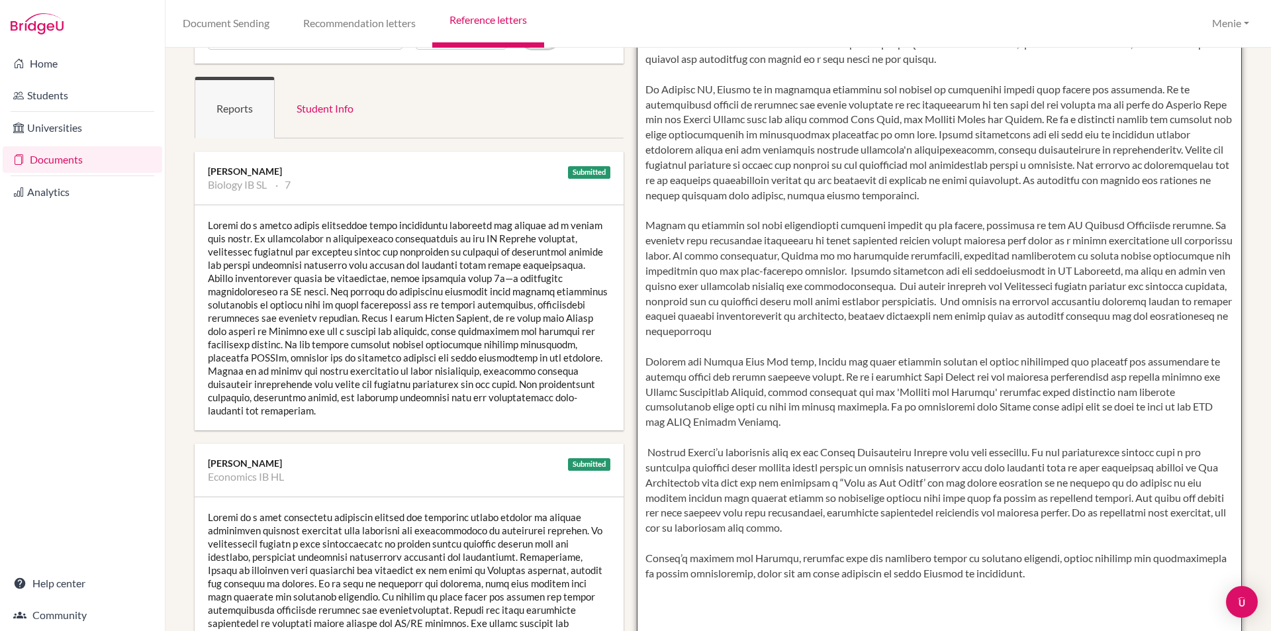
scroll to position [66, 0]
